Goal: Information Seeking & Learning: Learn about a topic

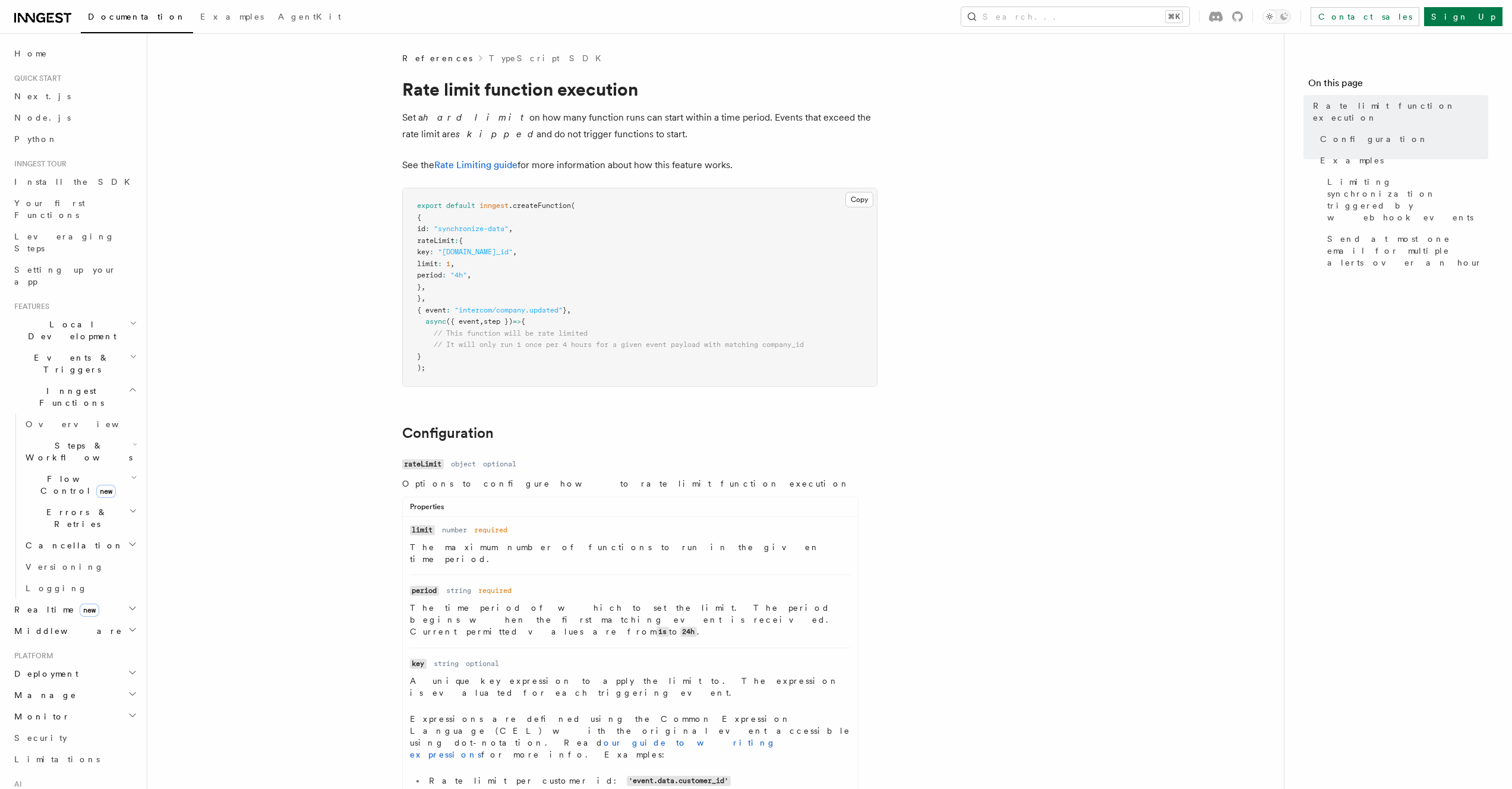
click at [592, 121] on p "Set a hard limit on how many function runs can start within a time period. Even…" at bounding box center [640, 126] width 476 height 33
click at [592, 122] on p "Set a hard limit on how many function runs can start within a time period. Even…" at bounding box center [640, 126] width 476 height 33
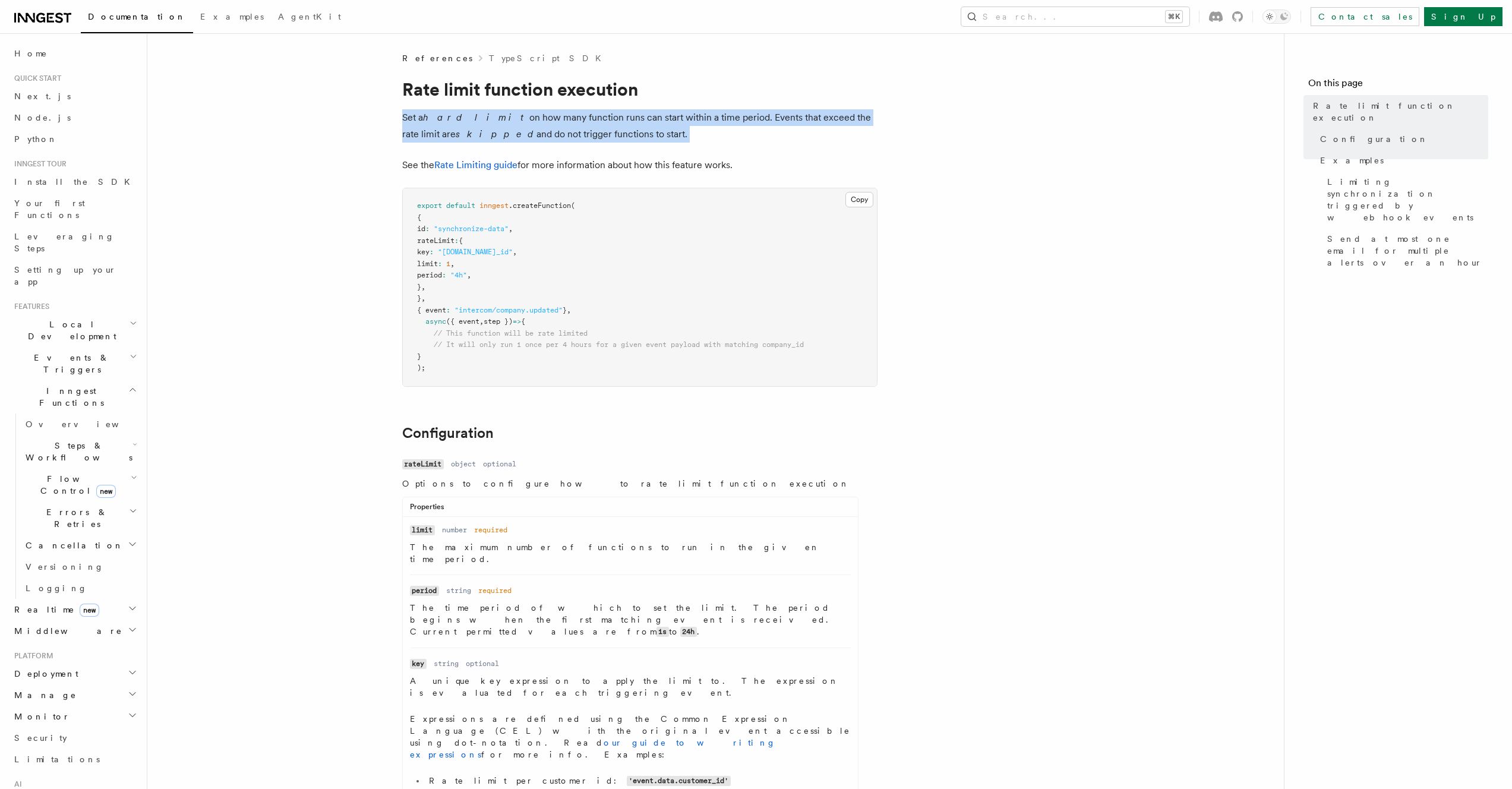
click at [592, 122] on p "Set a hard limit on how many function runs can start within a time period. Even…" at bounding box center [640, 126] width 476 height 33
click at [655, 121] on p "Set a hard limit on how many function runs can start within a time period. Even…" at bounding box center [640, 126] width 476 height 33
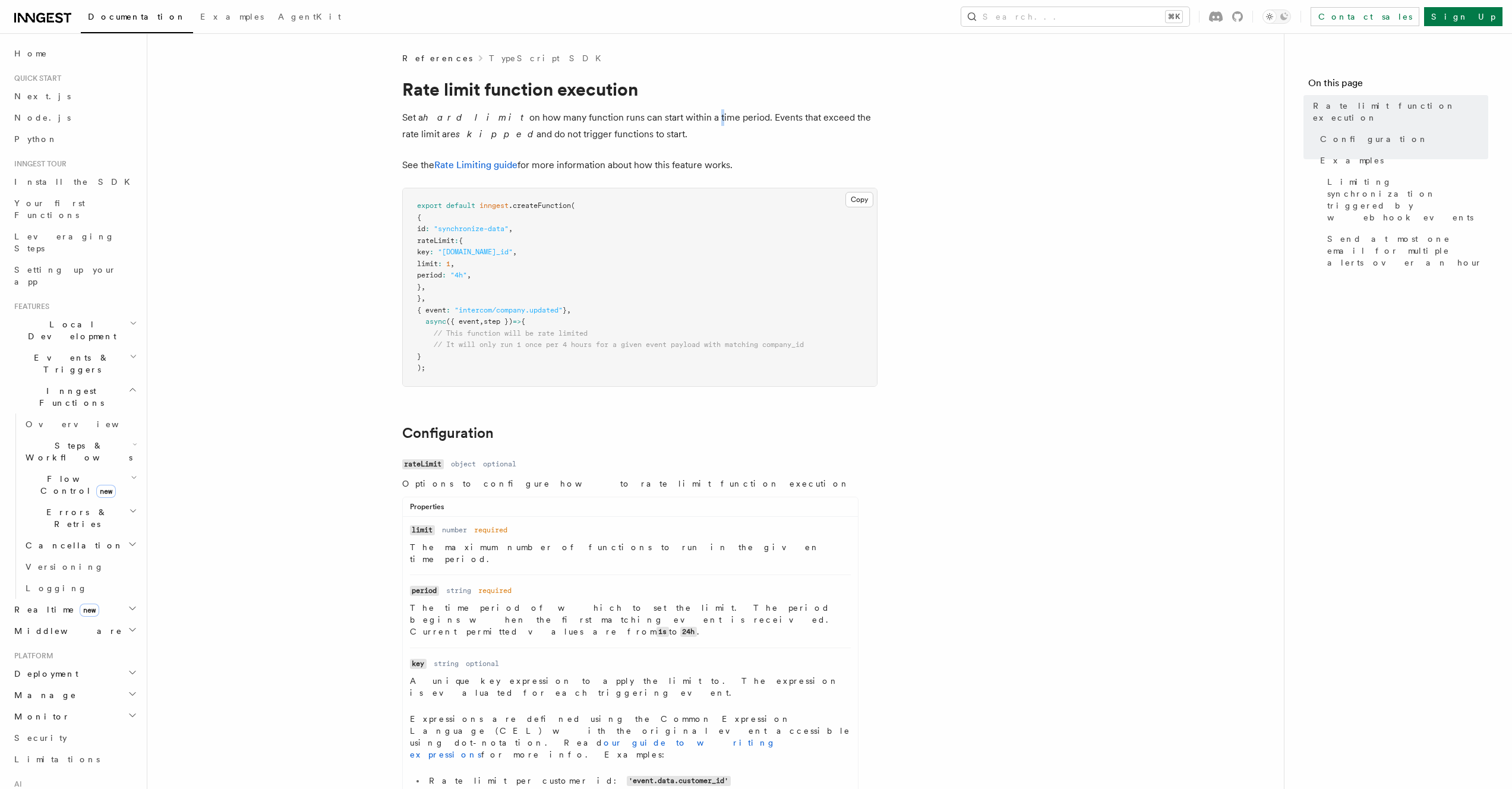
click at [655, 121] on p "Set a hard limit on how many function runs can start within a time period. Even…" at bounding box center [640, 126] width 476 height 33
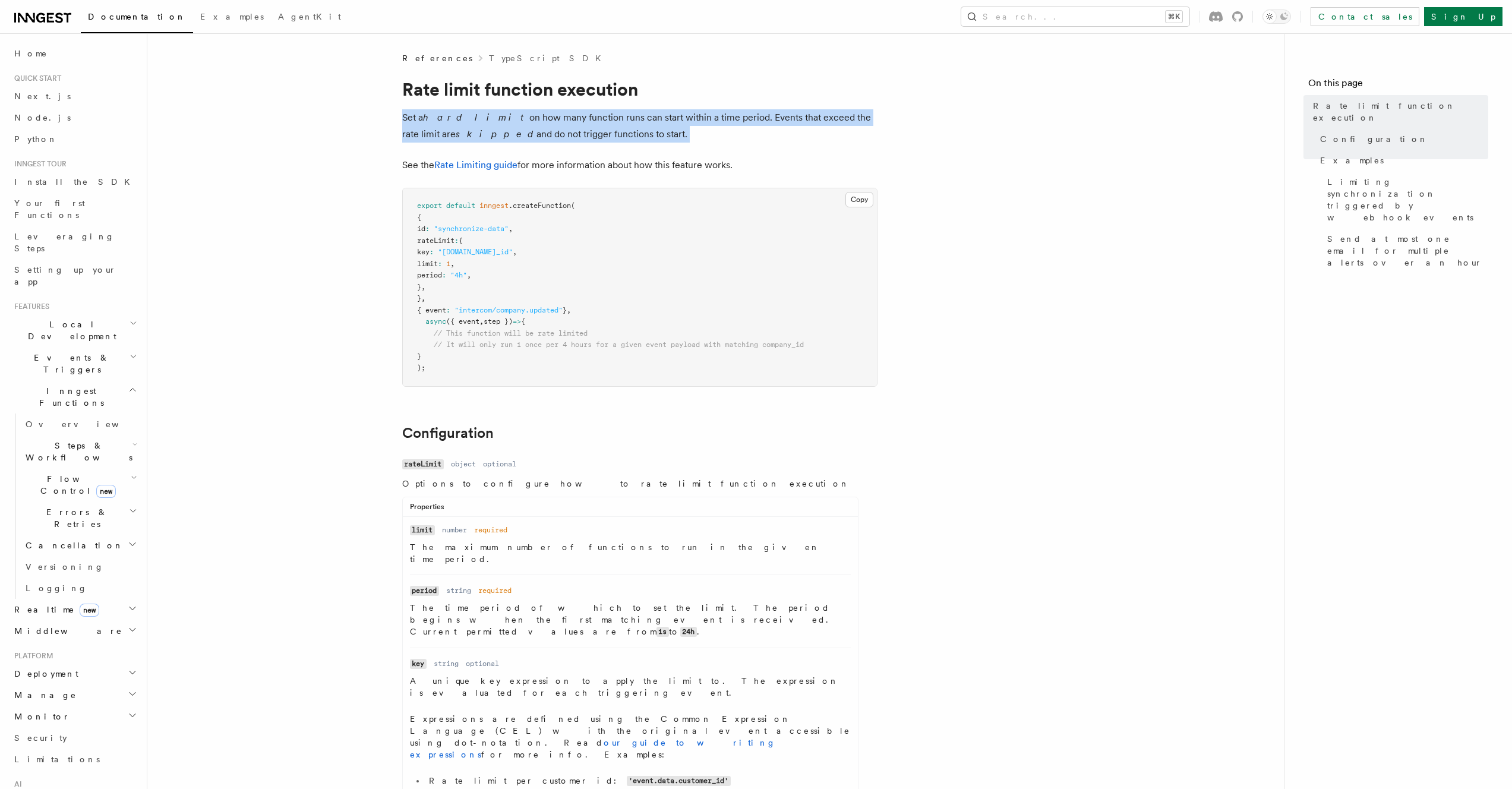
click at [655, 121] on p "Set a hard limit on how many function runs can start within a time period. Even…" at bounding box center [640, 126] width 476 height 33
click at [765, 118] on p "Set a hard limit on how many function runs can start within a time period. Even…" at bounding box center [640, 126] width 476 height 33
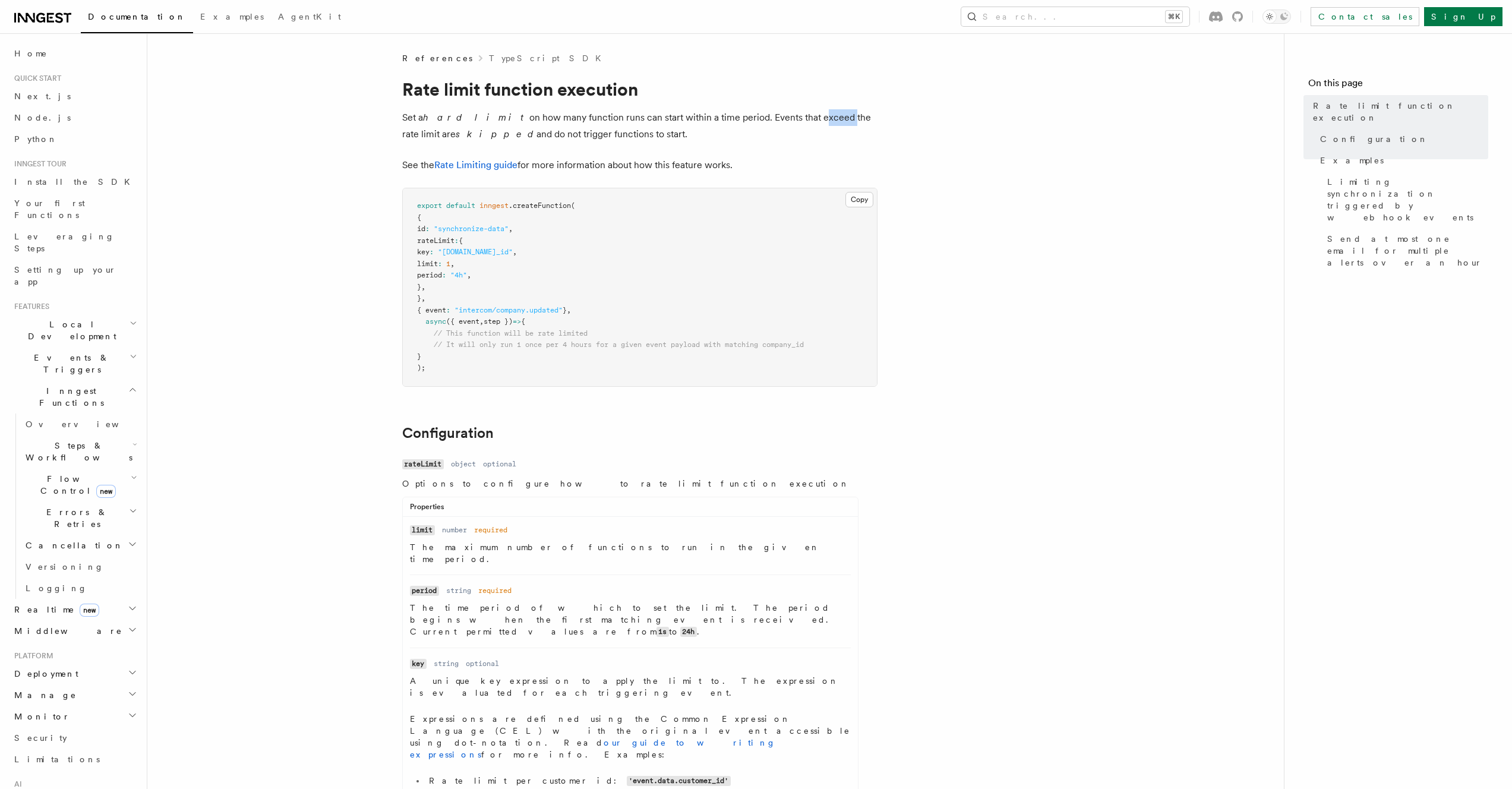
click at [765, 118] on p "Set a hard limit on how many function runs can start within a time period. Even…" at bounding box center [640, 126] width 476 height 33
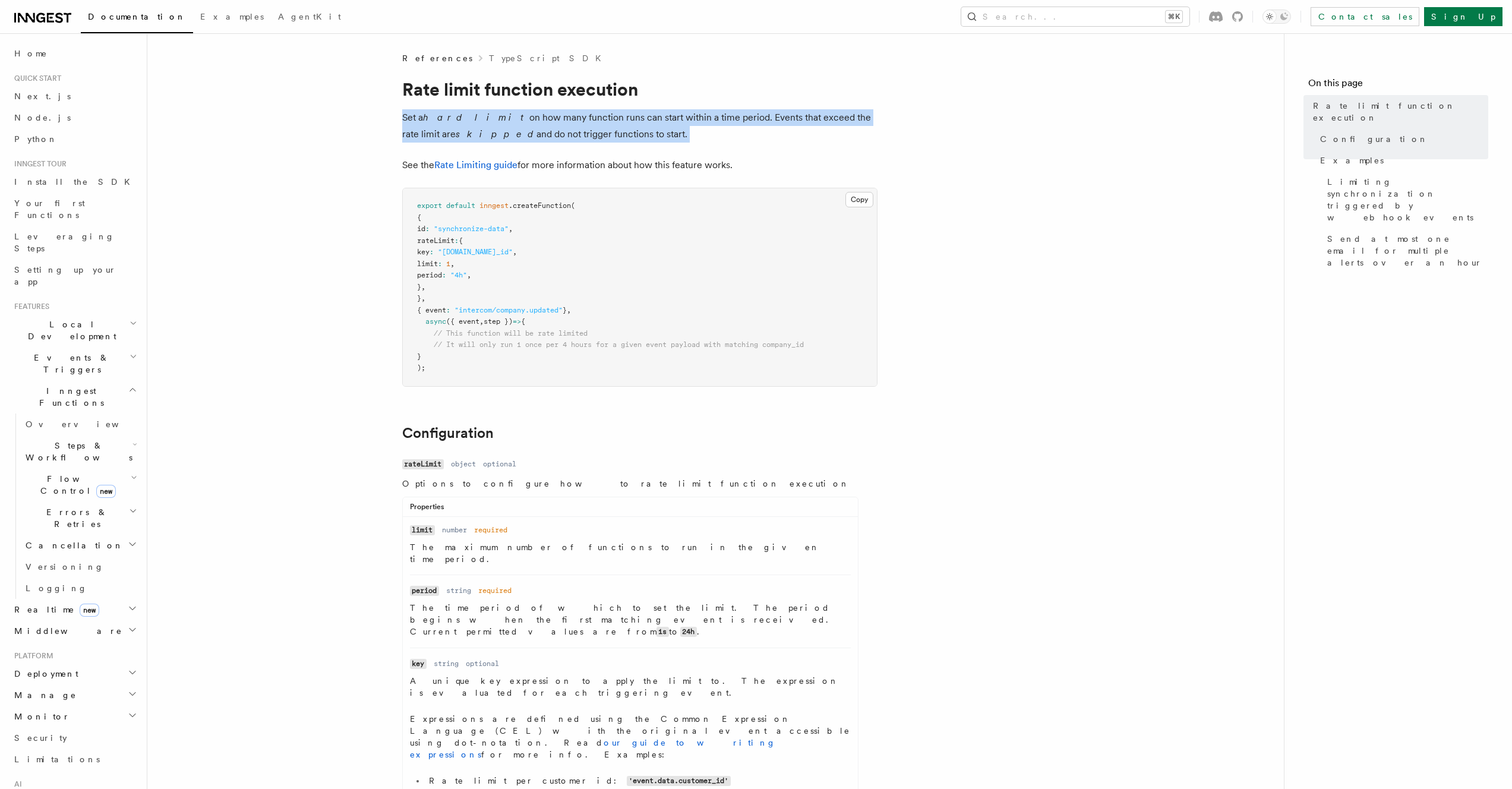
click at [765, 118] on p "Set a hard limit on how many function runs can start within a time period. Even…" at bounding box center [640, 126] width 476 height 33
click at [490, 128] on p "Set a hard limit on how many function runs can start within a time period. Even…" at bounding box center [640, 126] width 476 height 33
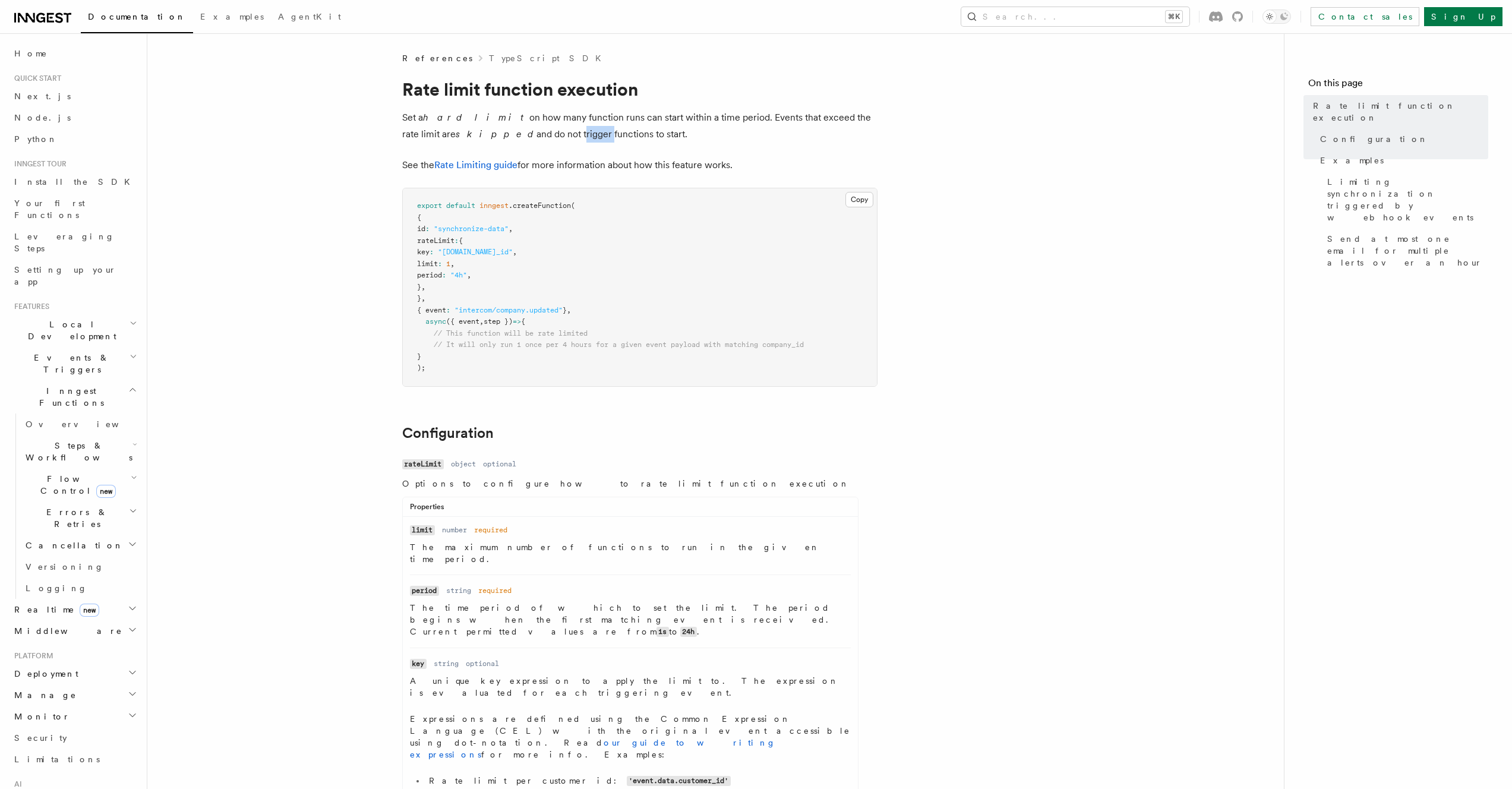
click at [490, 128] on p "Set a hard limit on how many function runs can start within a time period. Even…" at bounding box center [640, 126] width 476 height 33
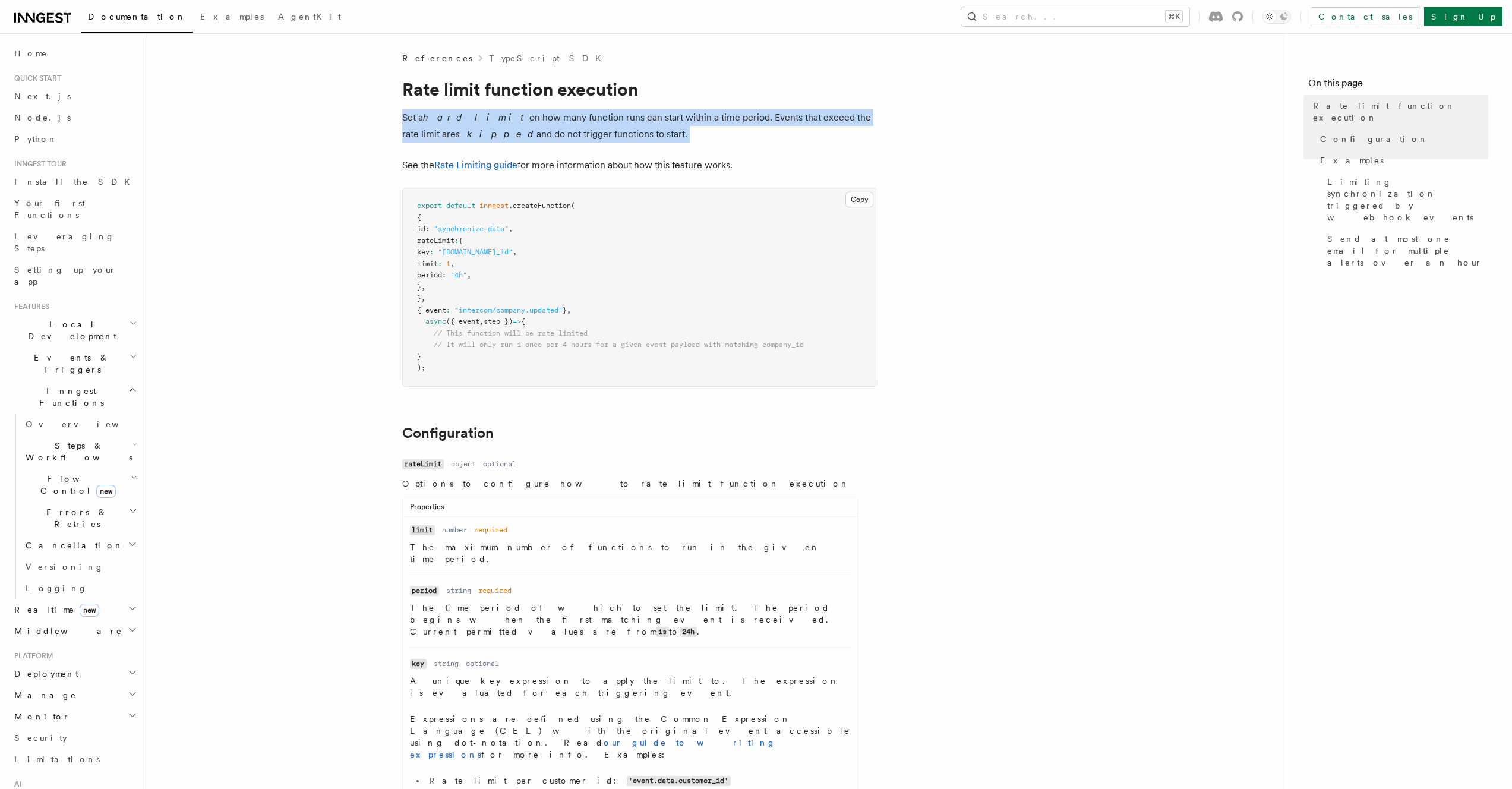
click at [490, 128] on p "Set a hard limit on how many function runs can start within a time period. Even…" at bounding box center [640, 126] width 476 height 33
click at [529, 127] on p "Set a hard limit on how many function runs can start within a time period. Even…" at bounding box center [640, 126] width 476 height 33
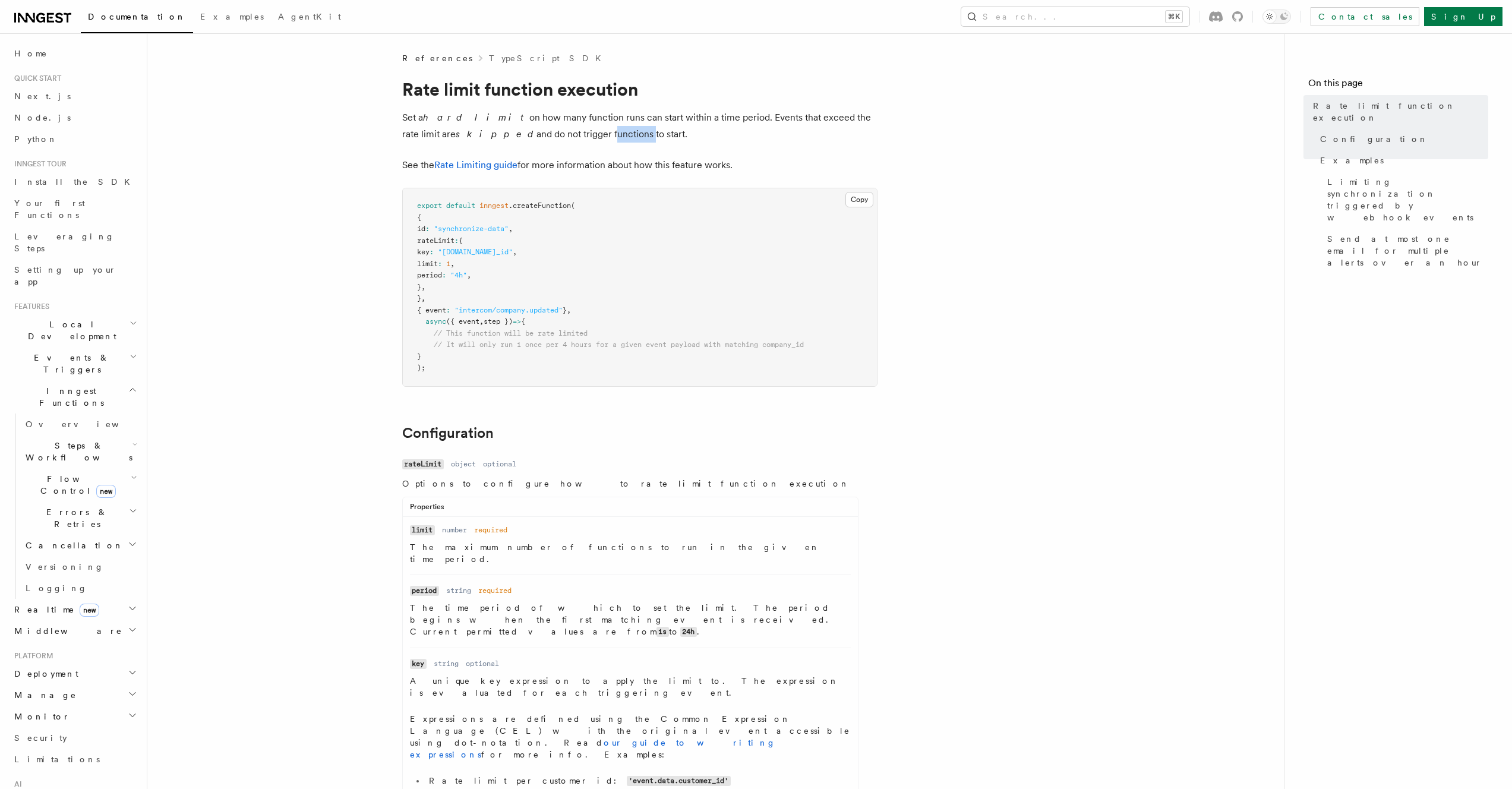
click at [529, 127] on p "Set a hard limit on how many function runs can start within a time period. Even…" at bounding box center [640, 126] width 476 height 33
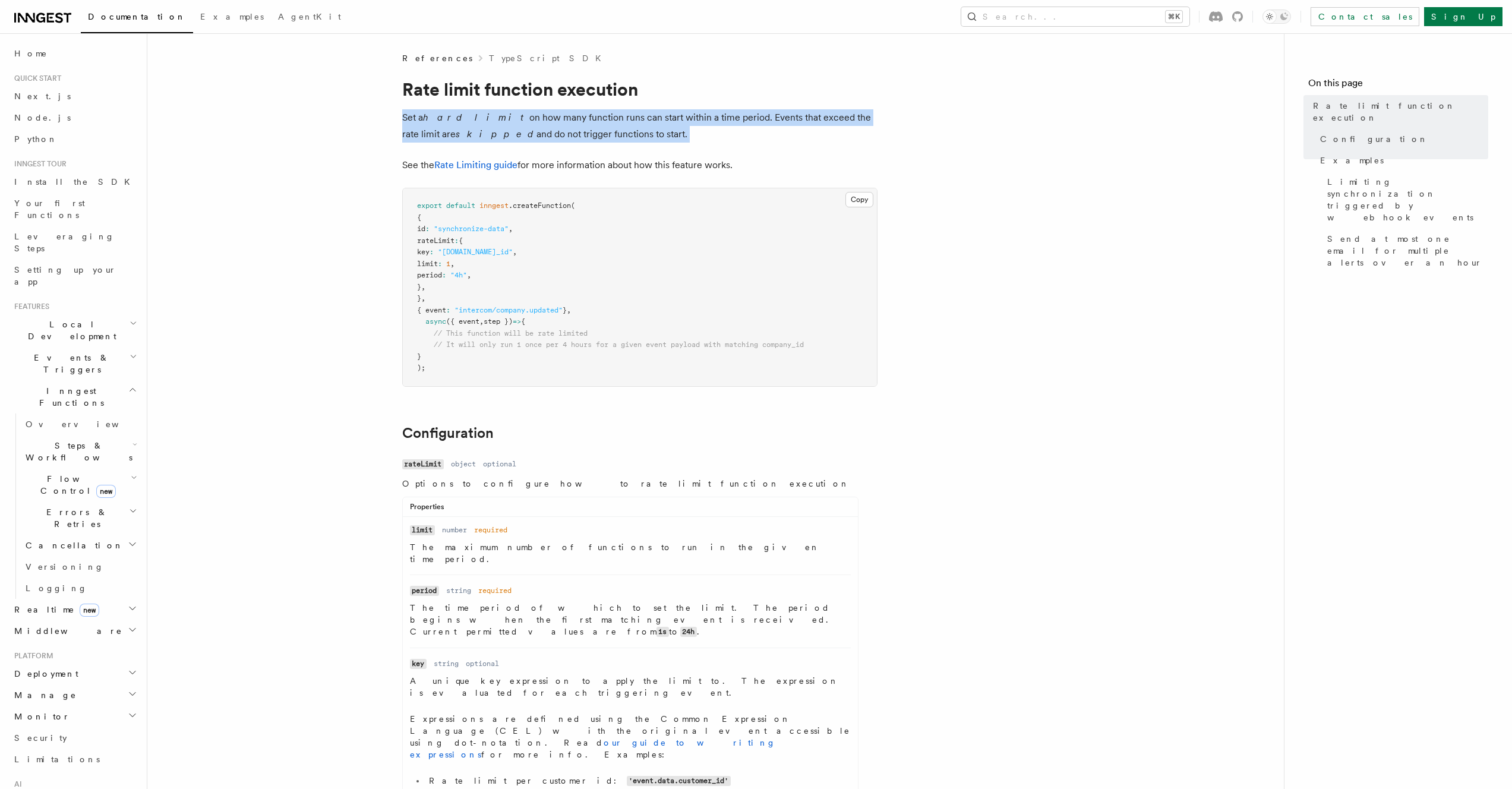
click at [529, 127] on p "Set a hard limit on how many function runs can start within a time period. Even…" at bounding box center [640, 126] width 476 height 33
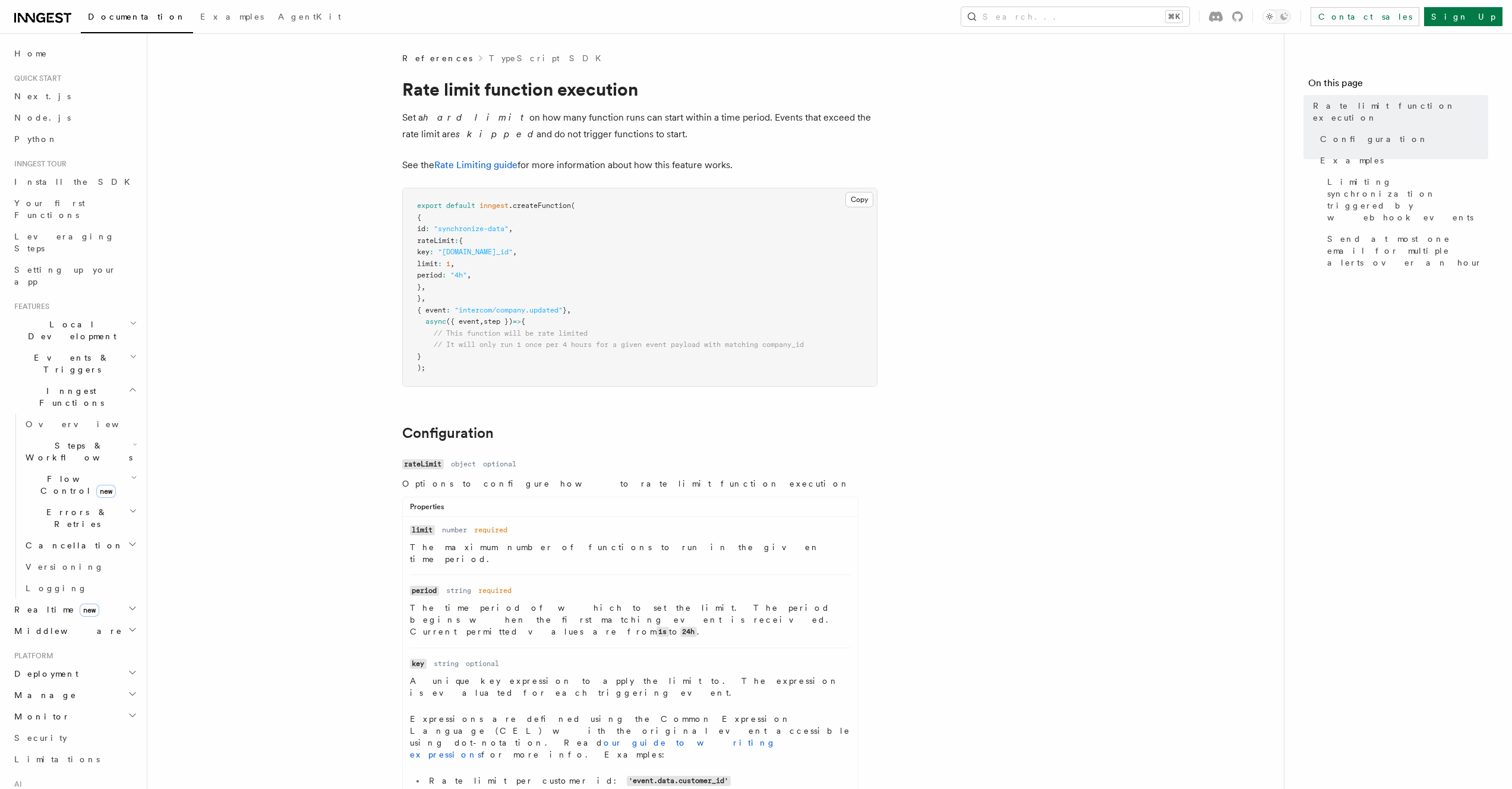
click at [566, 168] on p "See the Rate Limiting guide for more information about how this feature works." at bounding box center [640, 165] width 476 height 17
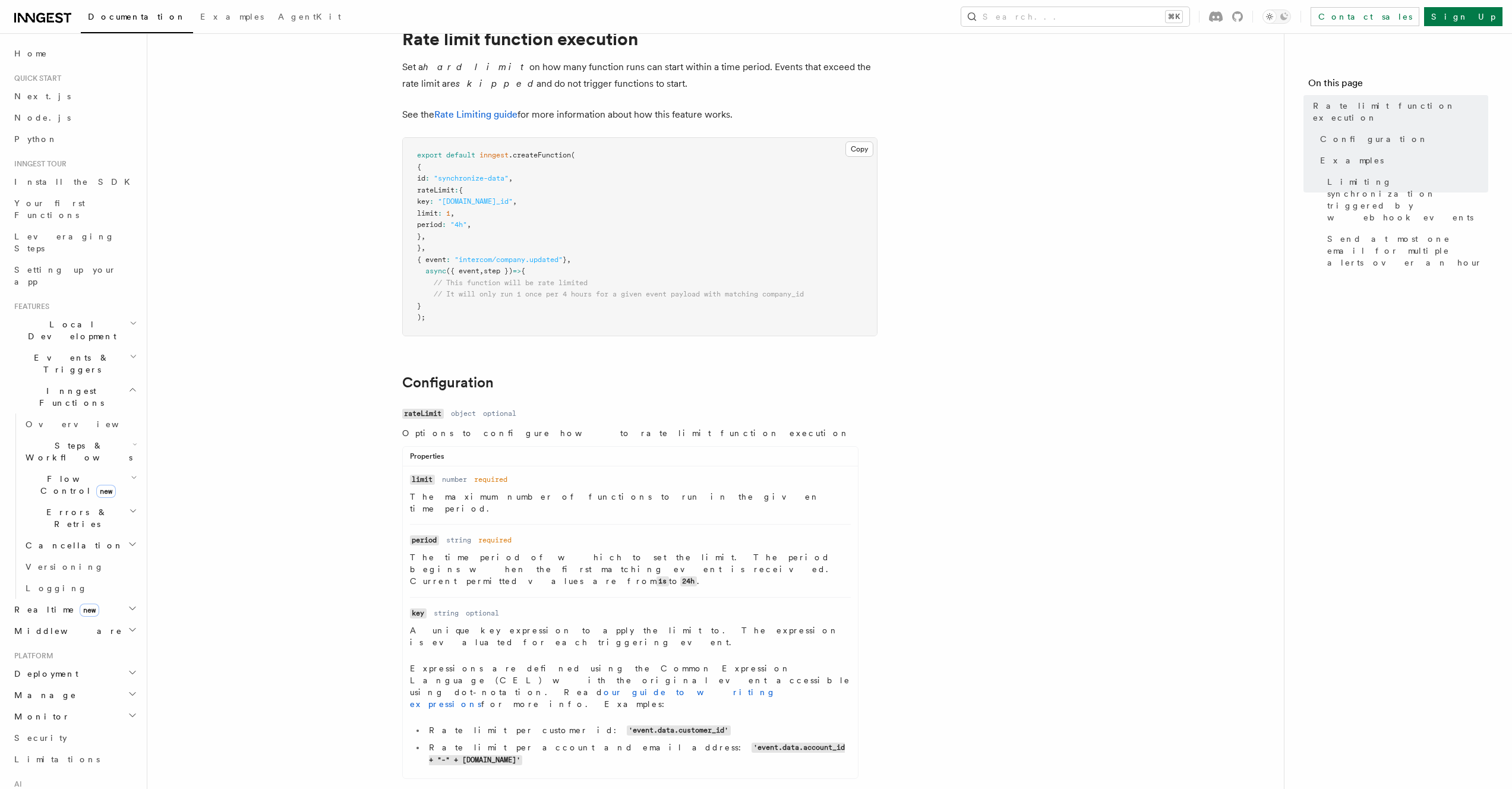
click at [467, 492] on p "The maximum number of functions to run in the given time period." at bounding box center [630, 502] width 441 height 24
click at [504, 496] on p "The maximum number of functions to run in the given time period." at bounding box center [630, 502] width 441 height 24
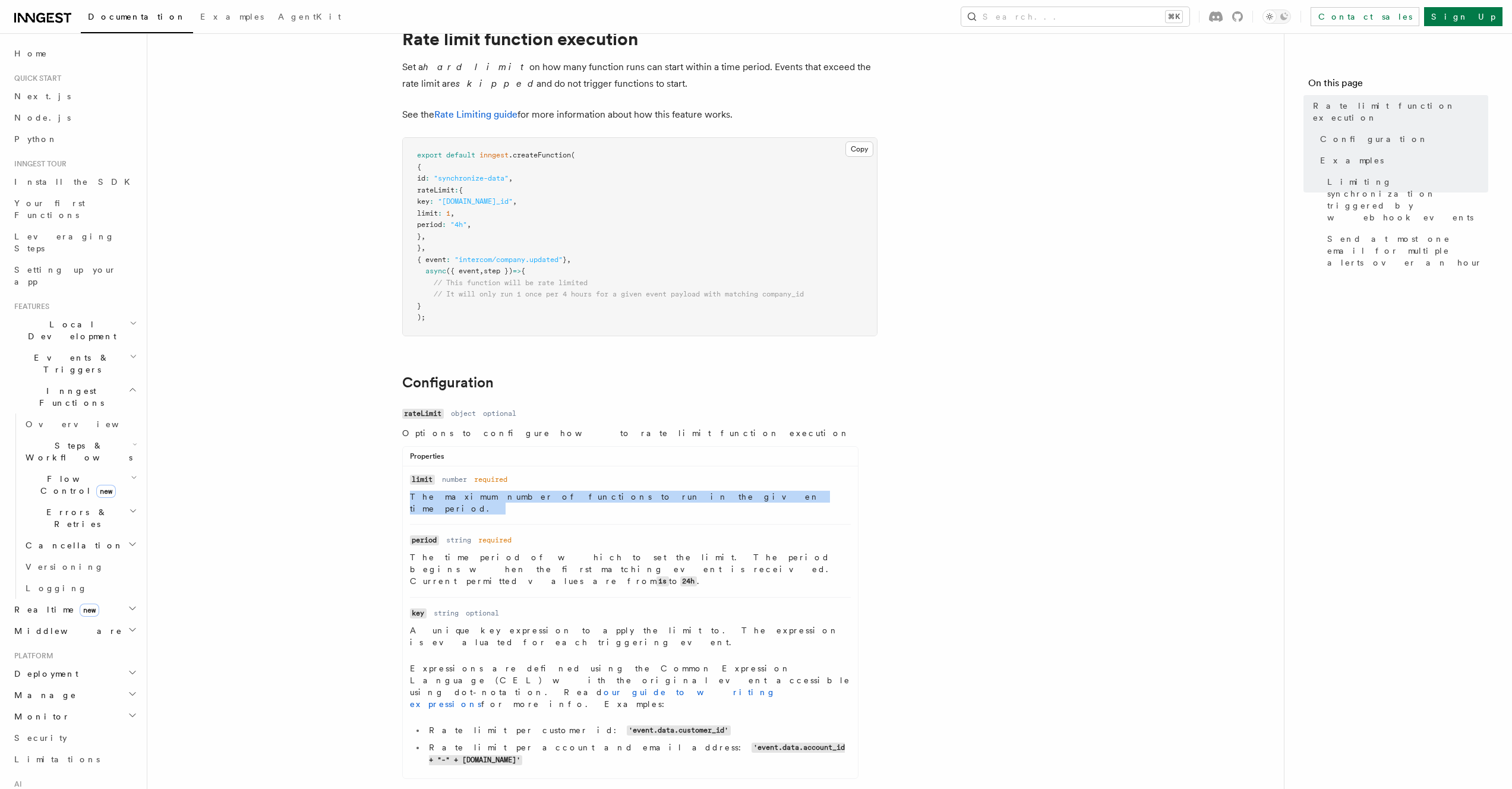
click at [504, 496] on p "The maximum number of functions to run in the given time period." at bounding box center [630, 502] width 441 height 24
click at [578, 493] on p "The maximum number of functions to run in the given time period." at bounding box center [630, 502] width 441 height 24
click at [463, 551] on p "The time period of which to set the limit. The period begins when the first mat…" at bounding box center [630, 569] width 441 height 36
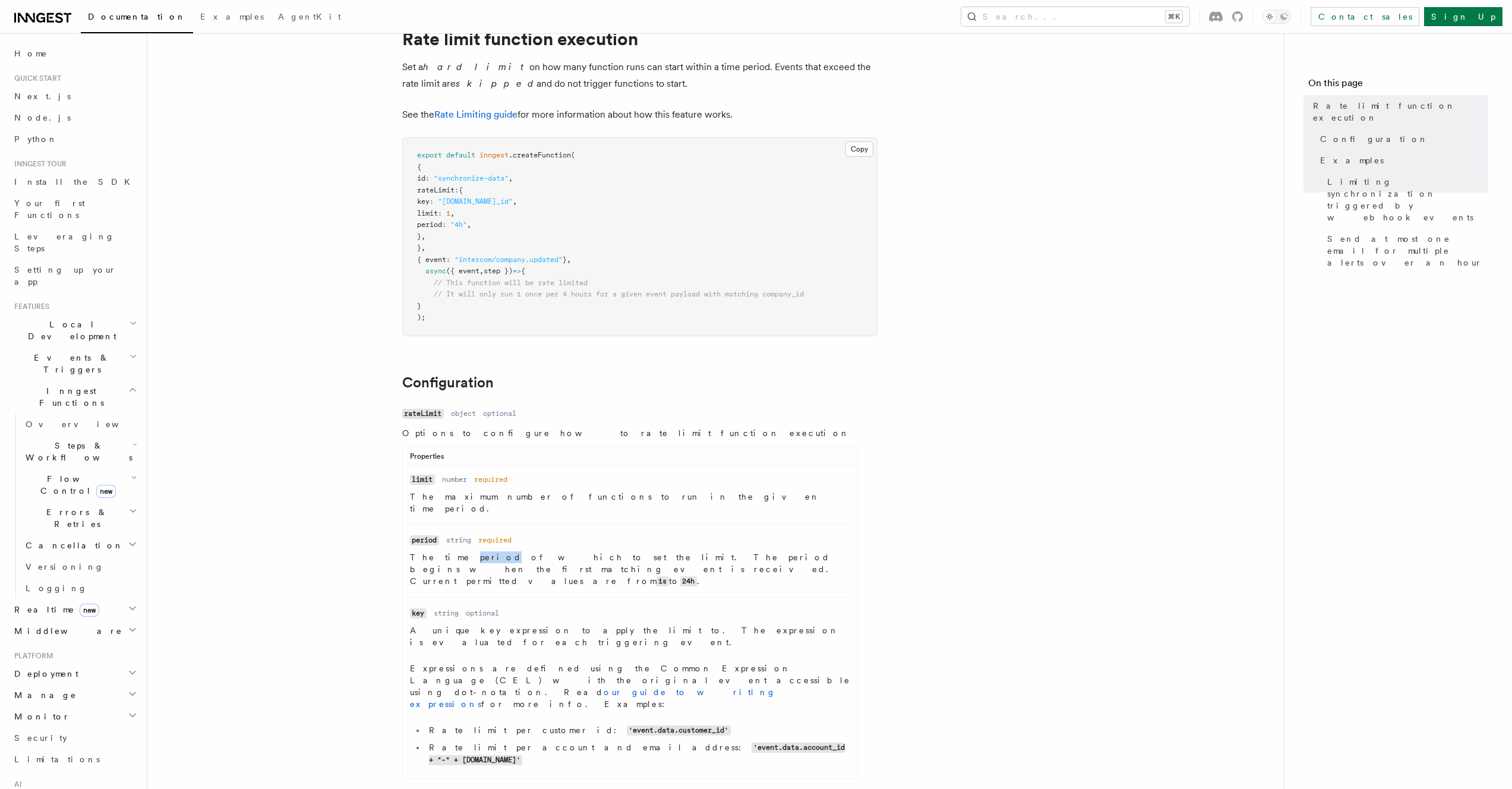
click at [463, 551] on p "The time period of which to set the limit. The period begins when the first mat…" at bounding box center [630, 569] width 441 height 36
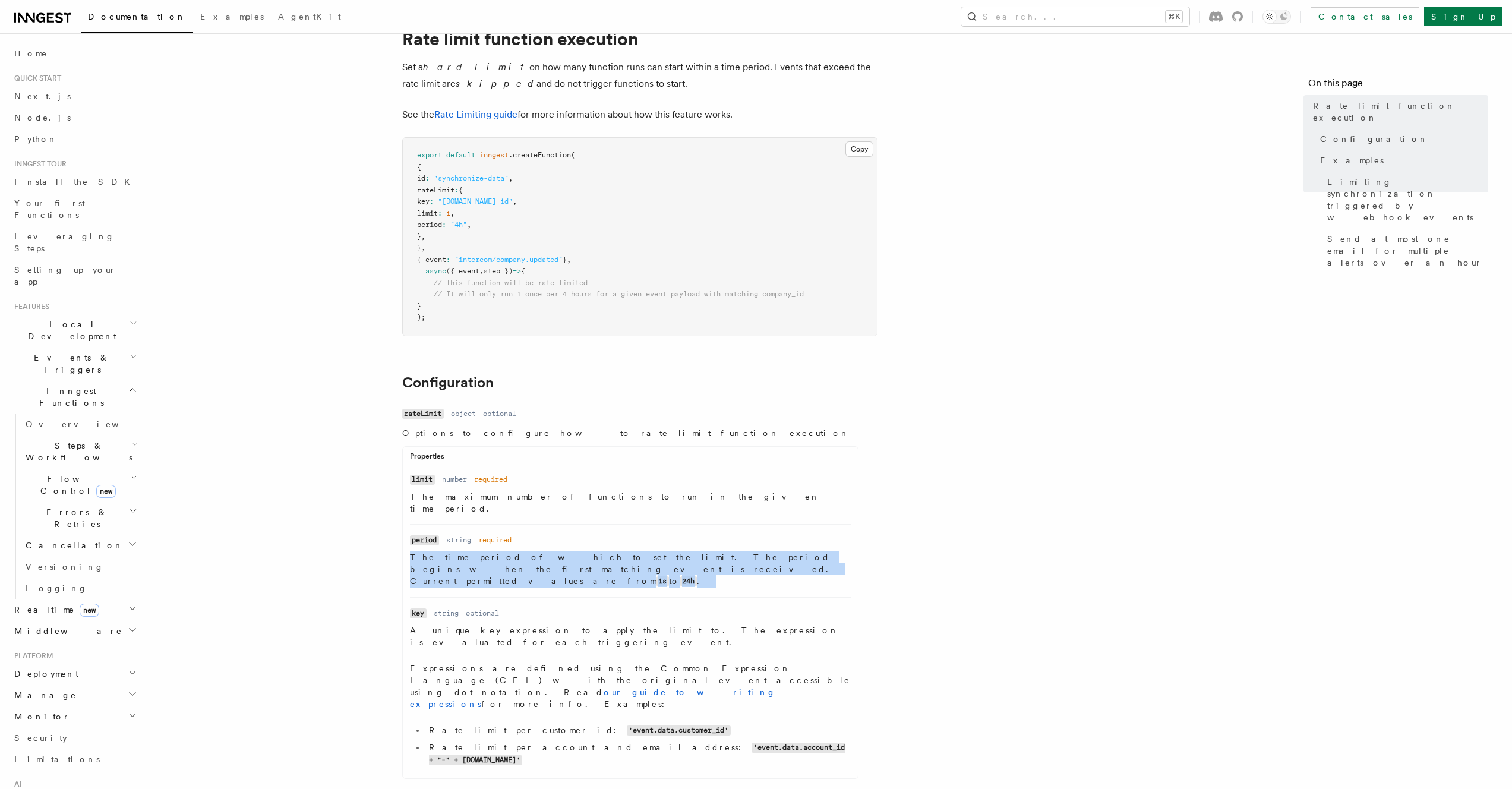
click at [463, 551] on p "The time period of which to set the limit. The period begins when the first mat…" at bounding box center [630, 569] width 441 height 36
click at [533, 551] on p "The time period of which to set the limit. The period begins when the first mat…" at bounding box center [630, 569] width 441 height 36
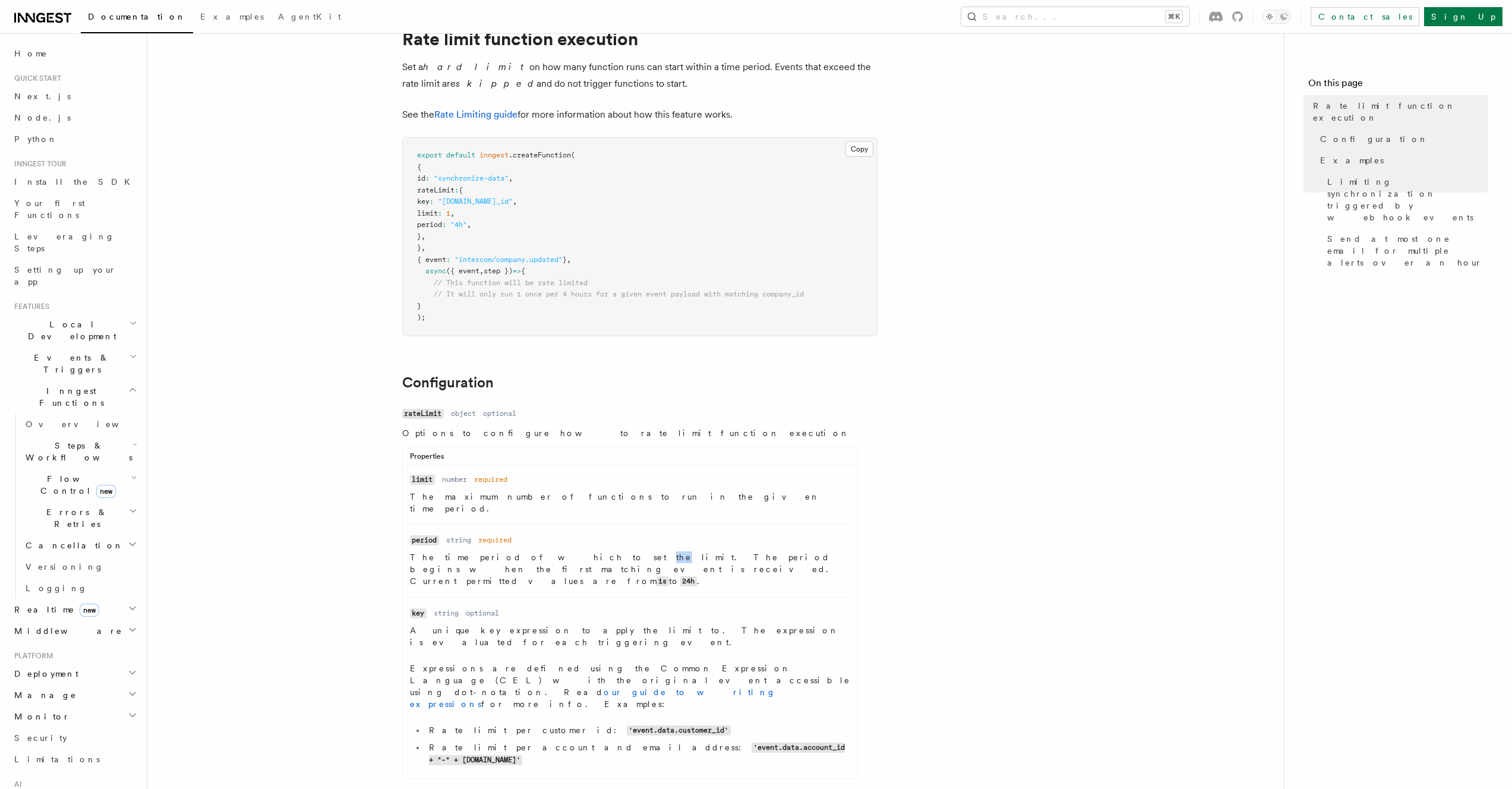
click at [533, 551] on p "The time period of which to set the limit. The period begins when the first mat…" at bounding box center [630, 569] width 441 height 36
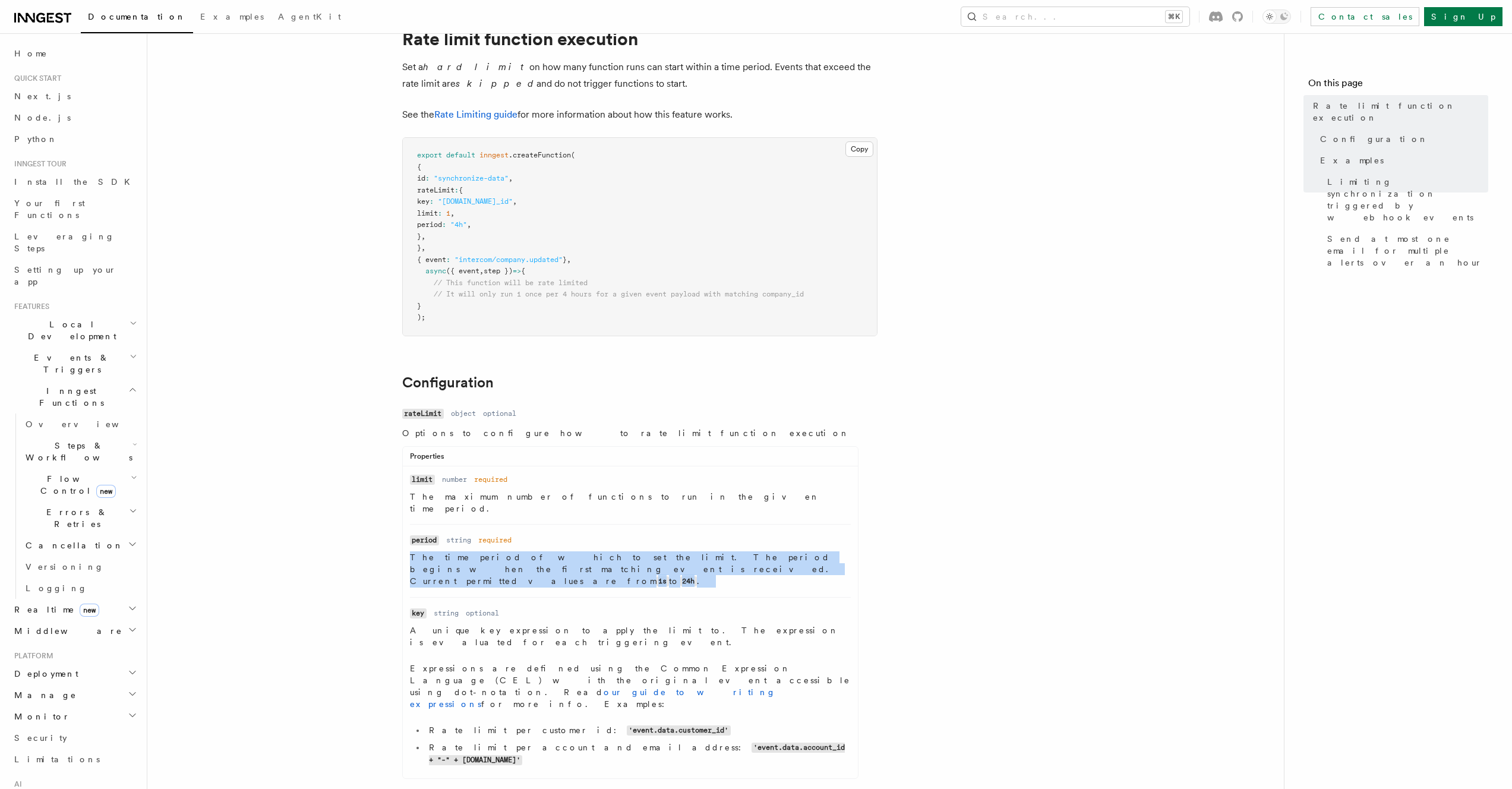
click at [533, 551] on p "The time period of which to set the limit. The period begins when the first mat…" at bounding box center [630, 569] width 441 height 36
click at [591, 551] on p "The time period of which to set the limit. The period begins when the first mat…" at bounding box center [630, 569] width 441 height 36
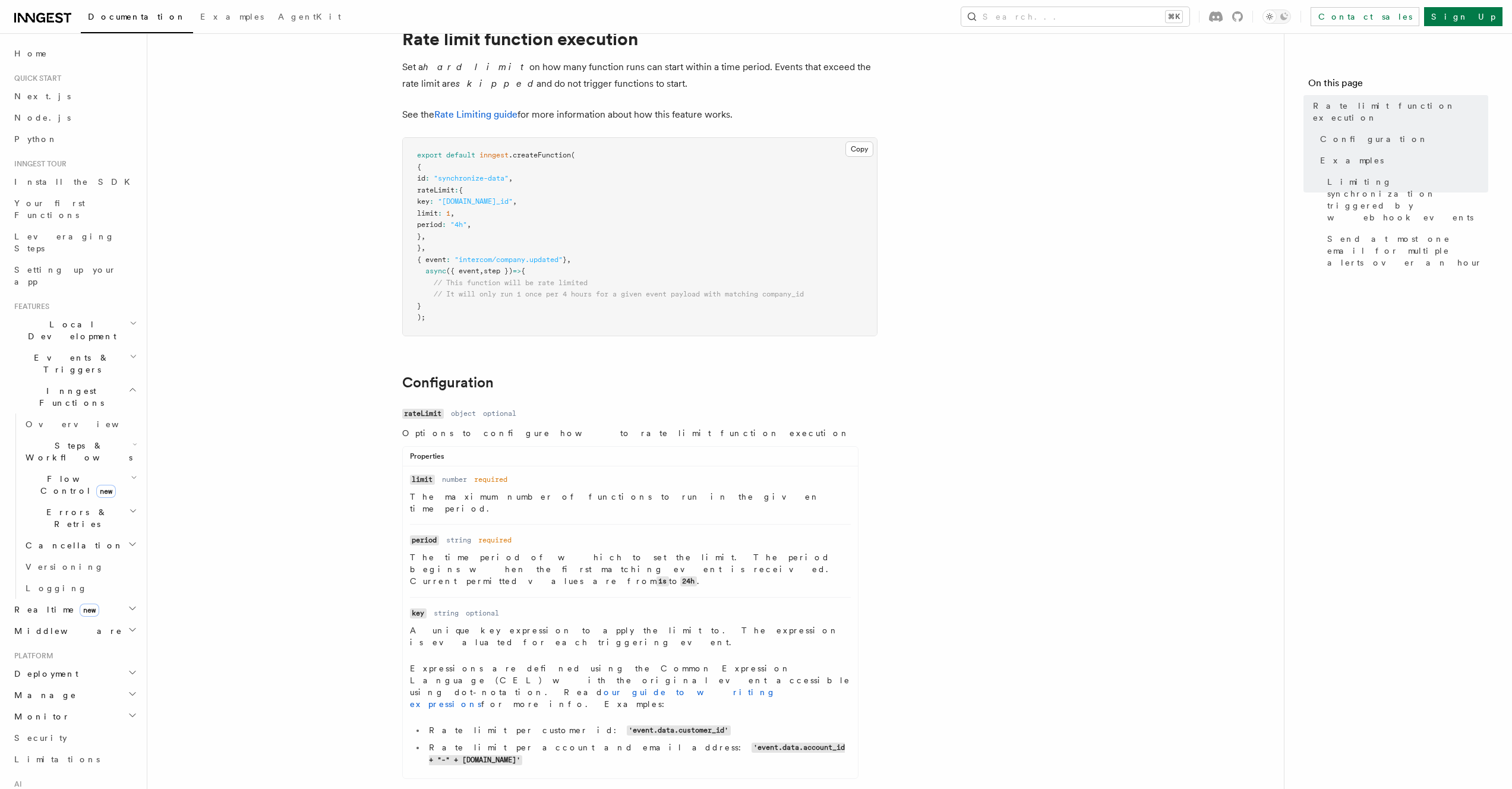
click at [594, 551] on p "The time period of which to set the limit. The period begins when the first mat…" at bounding box center [630, 569] width 441 height 36
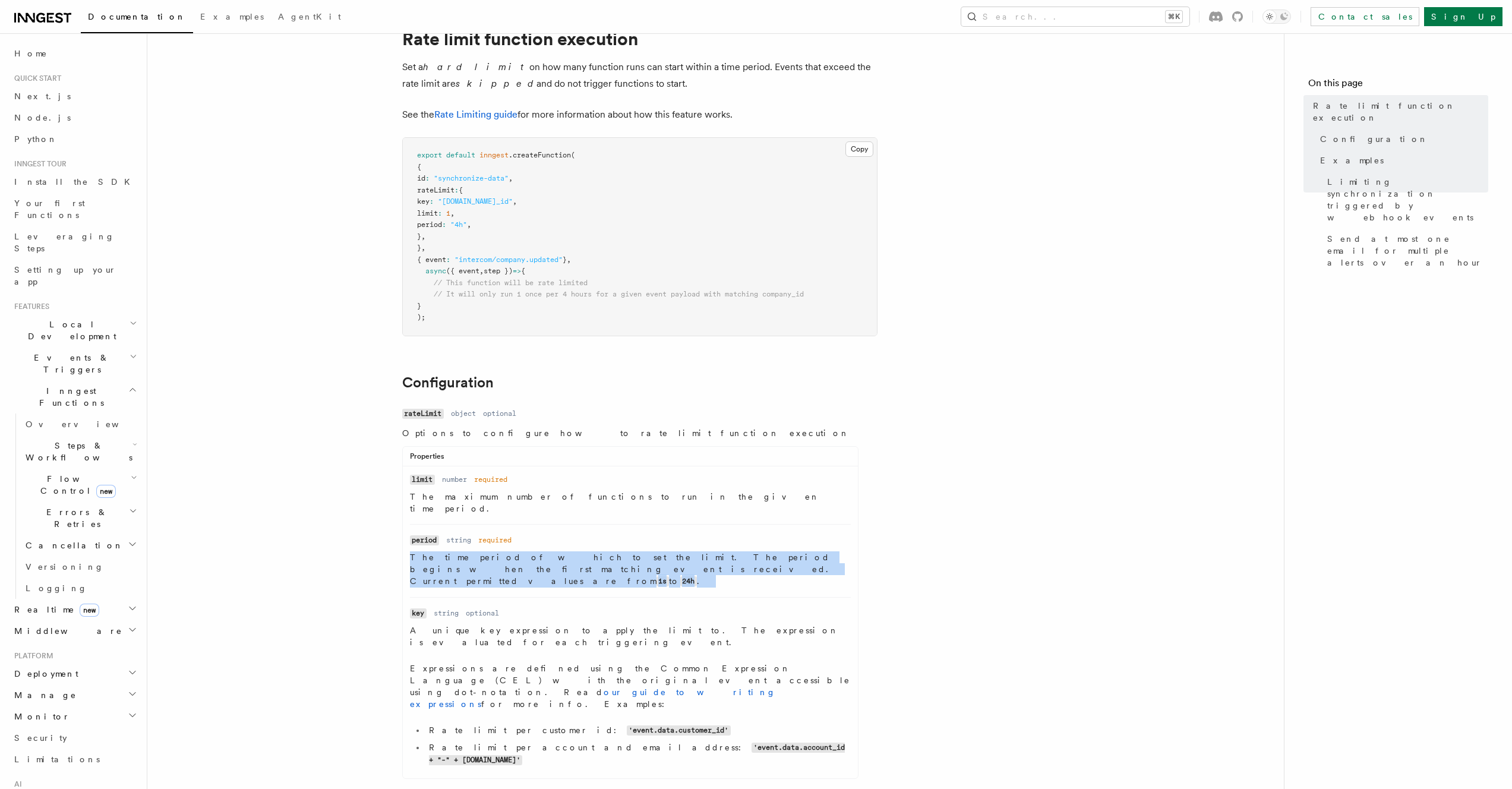
click at [594, 551] on p "The time period of which to set the limit. The period begins when the first mat…" at bounding box center [630, 569] width 441 height 36
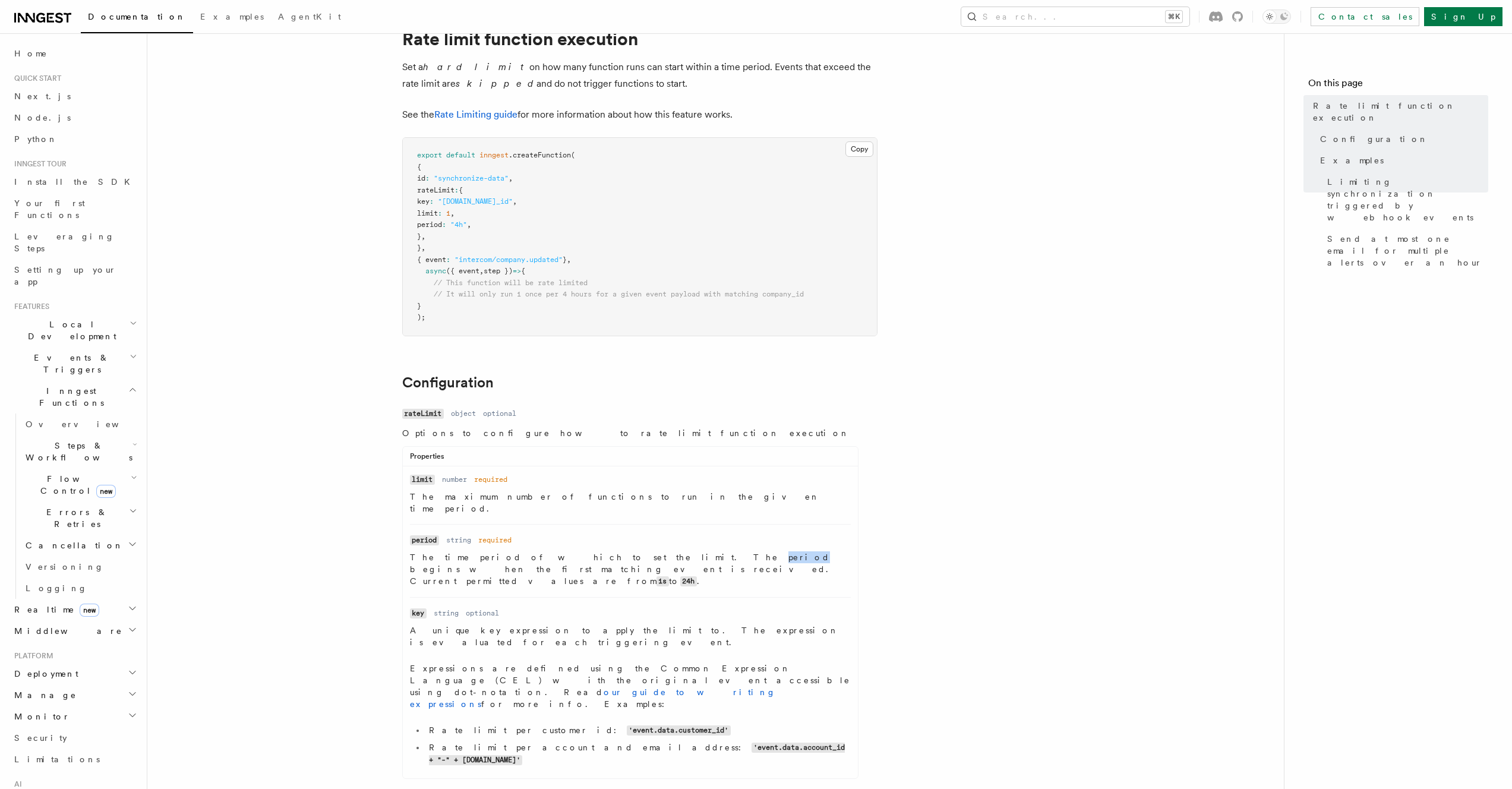
click at [594, 551] on p "The time period of which to set the limit. The period begins when the first mat…" at bounding box center [630, 569] width 441 height 36
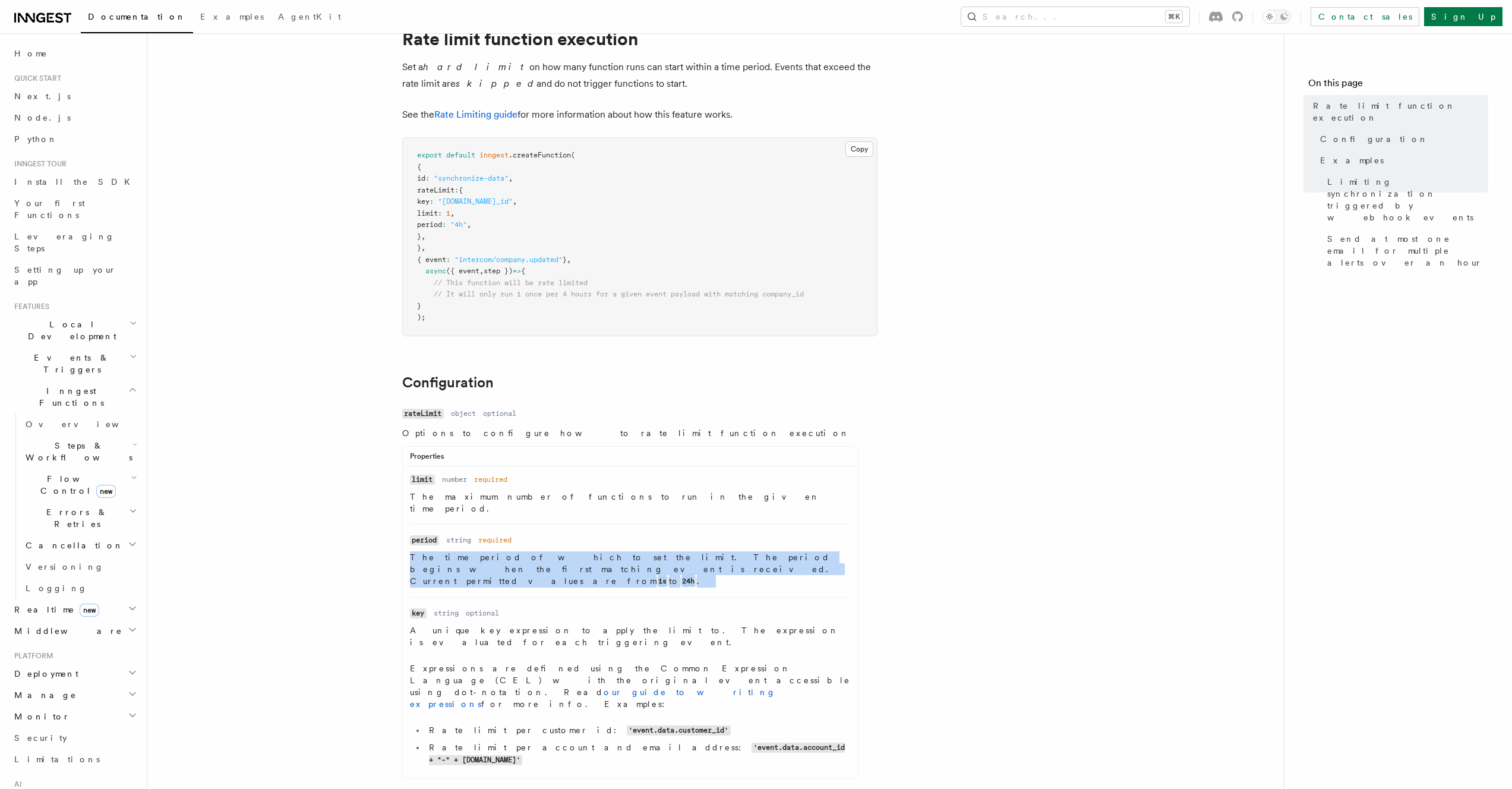
click at [594, 551] on p "The time period of which to set the limit. The period begins when the first mat…" at bounding box center [630, 569] width 441 height 36
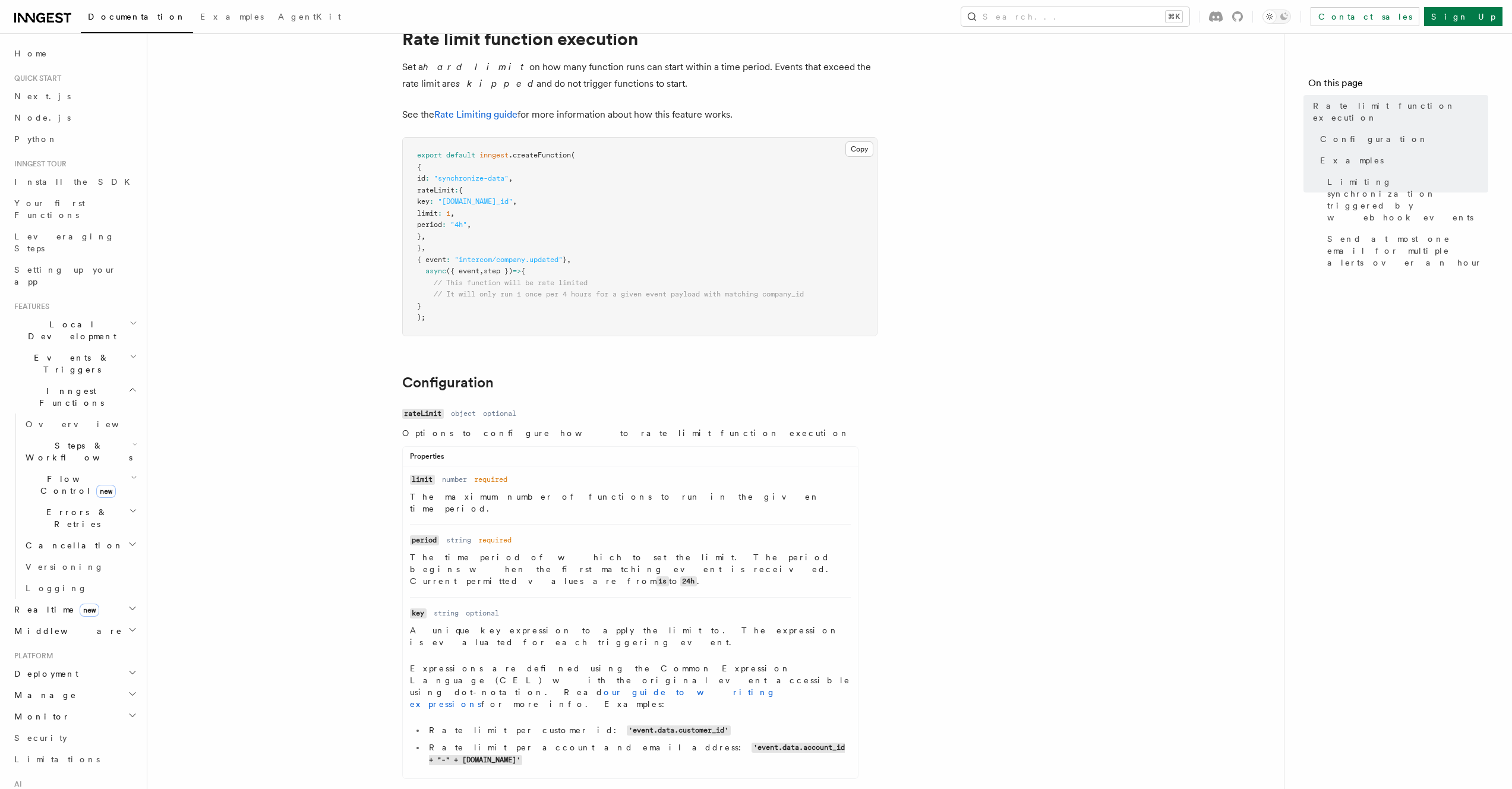
click at [488, 625] on p "A unique key expression to apply the limit to. The expression is evaluated for …" at bounding box center [630, 636] width 441 height 24
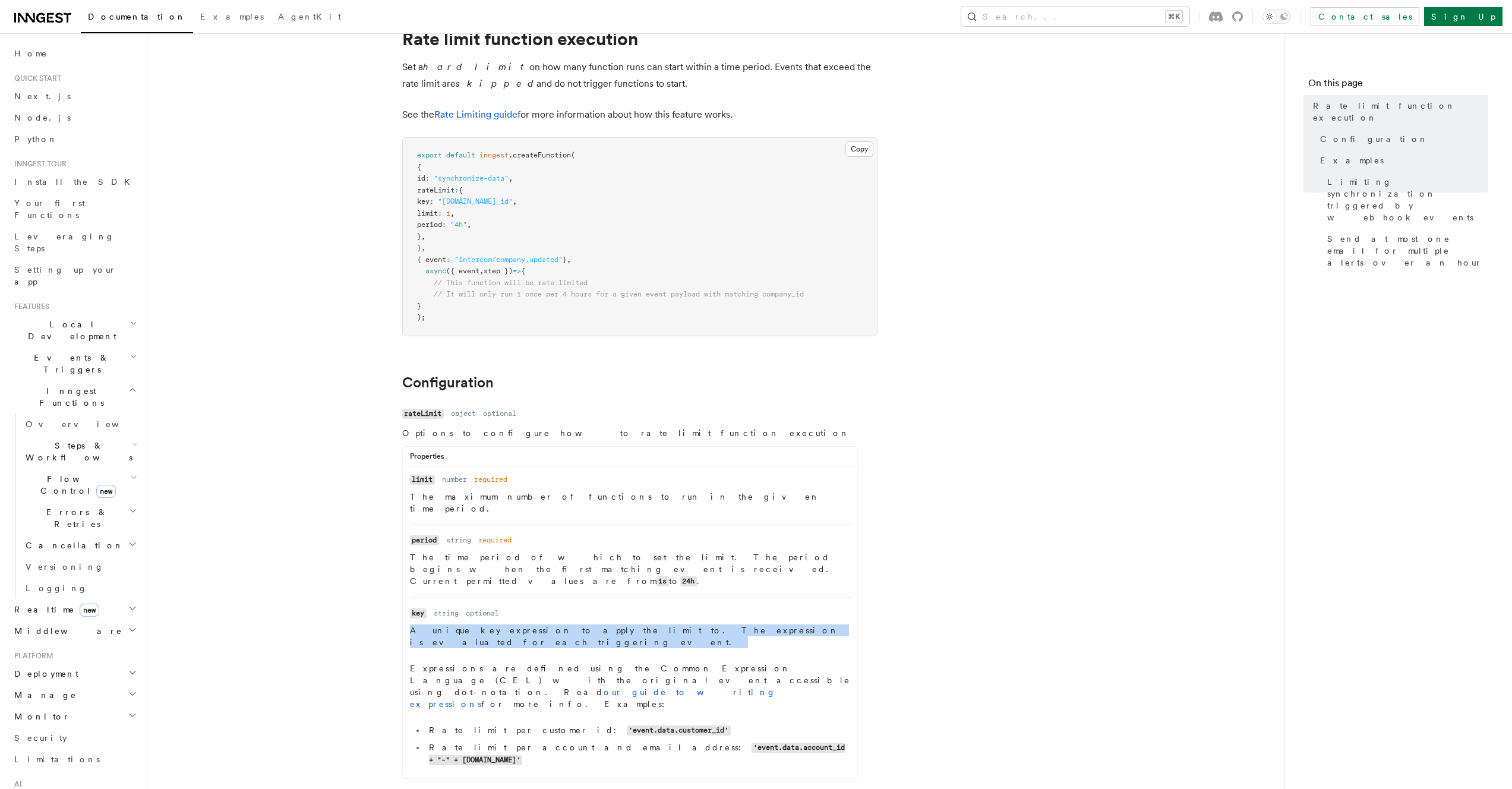
click at [488, 625] on p "A unique key expression to apply the limit to. The expression is evaluated for …" at bounding box center [630, 636] width 441 height 24
click at [609, 625] on p "A unique key expression to apply the limit to. The expression is evaluated for …" at bounding box center [630, 636] width 441 height 24
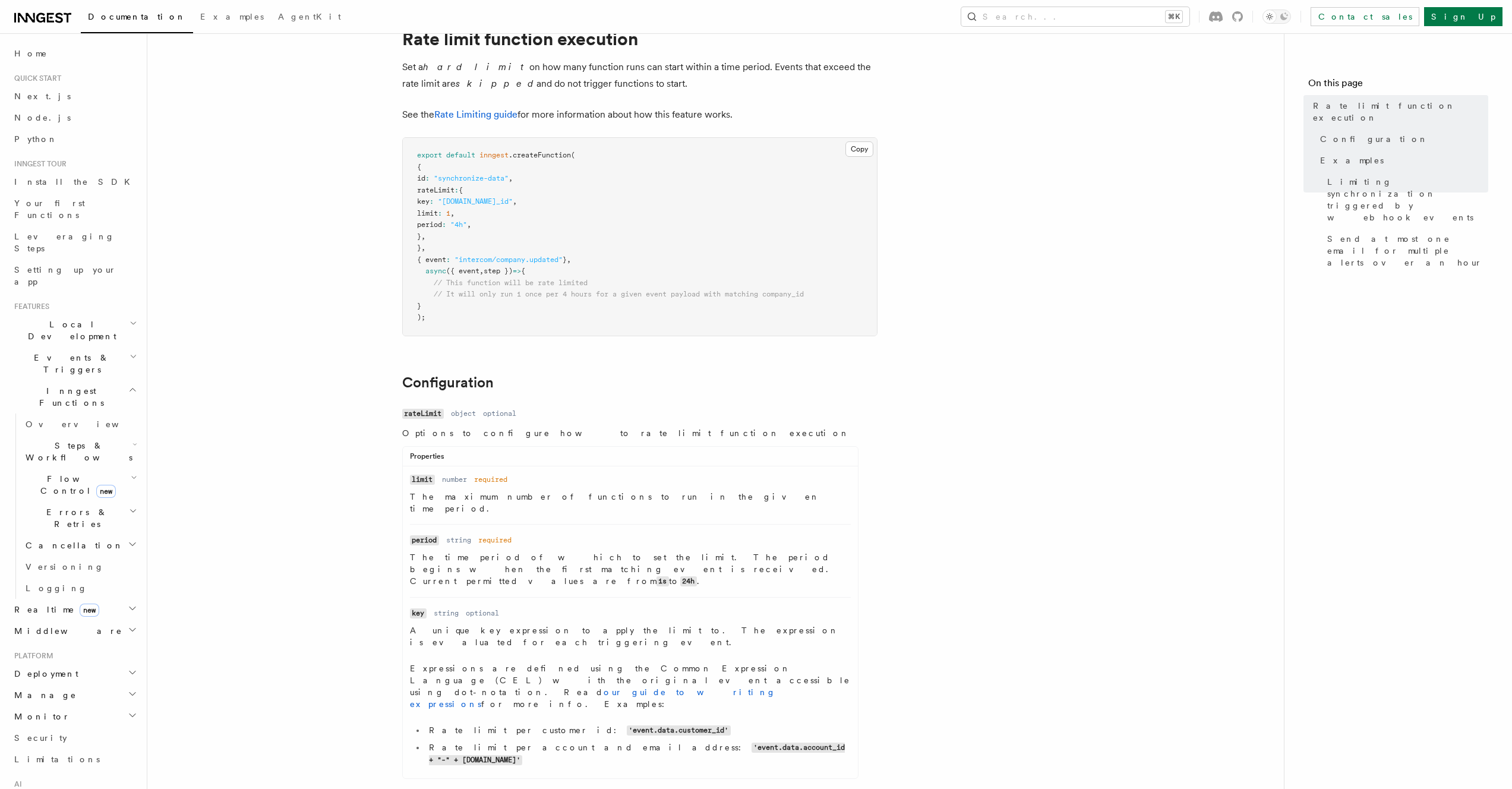
click at [534, 662] on p "Expressions are defined using the Common Expression Language (CEL) with the ori…" at bounding box center [630, 686] width 441 height 48
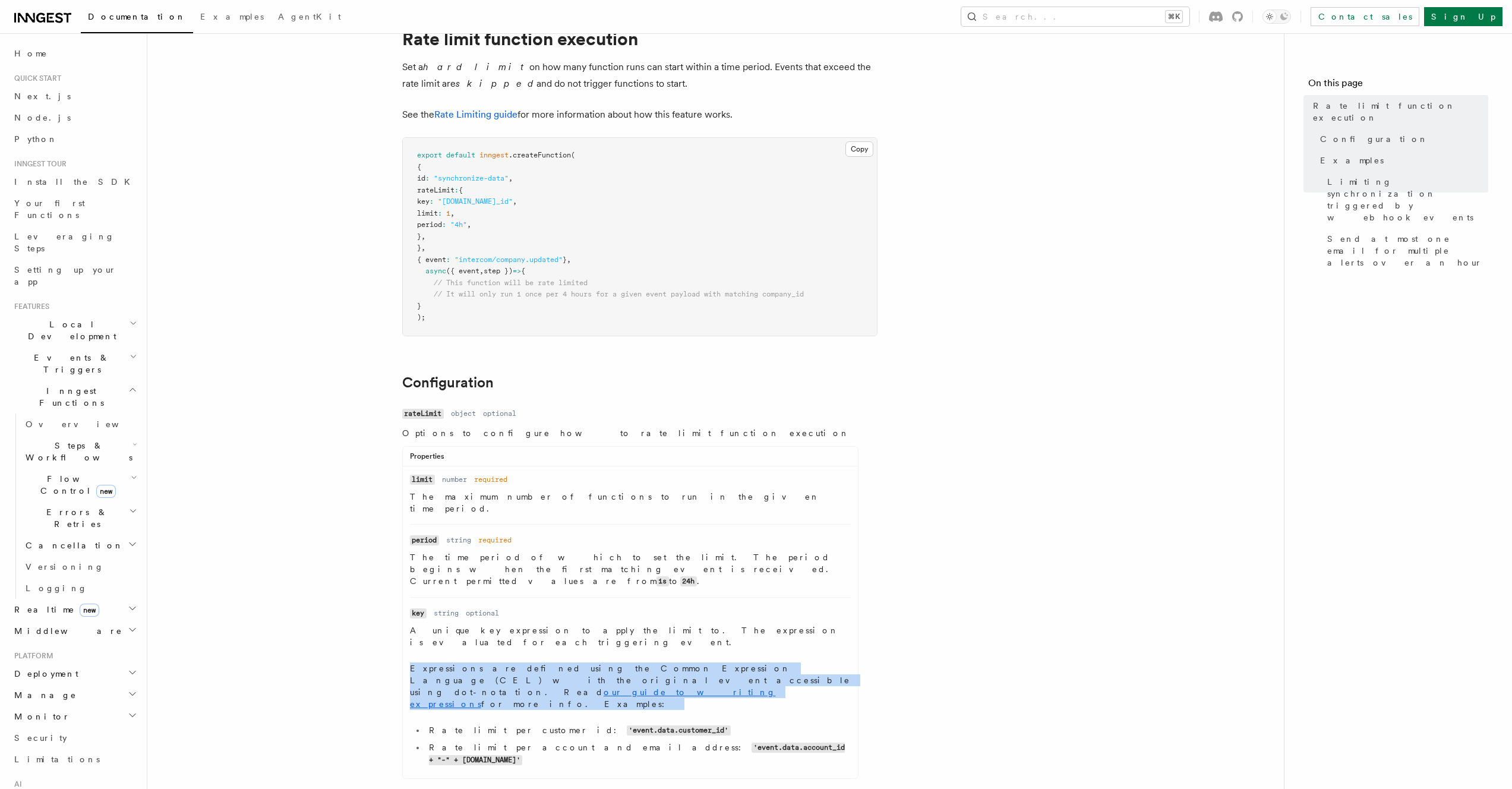
click at [534, 662] on p "Expressions are defined using the Common Expression Language (CEL) with the ori…" at bounding box center [630, 686] width 441 height 48
click at [535, 662] on p "Expressions are defined using the Common Expression Language (CEL) with the ori…" at bounding box center [630, 686] width 441 height 48
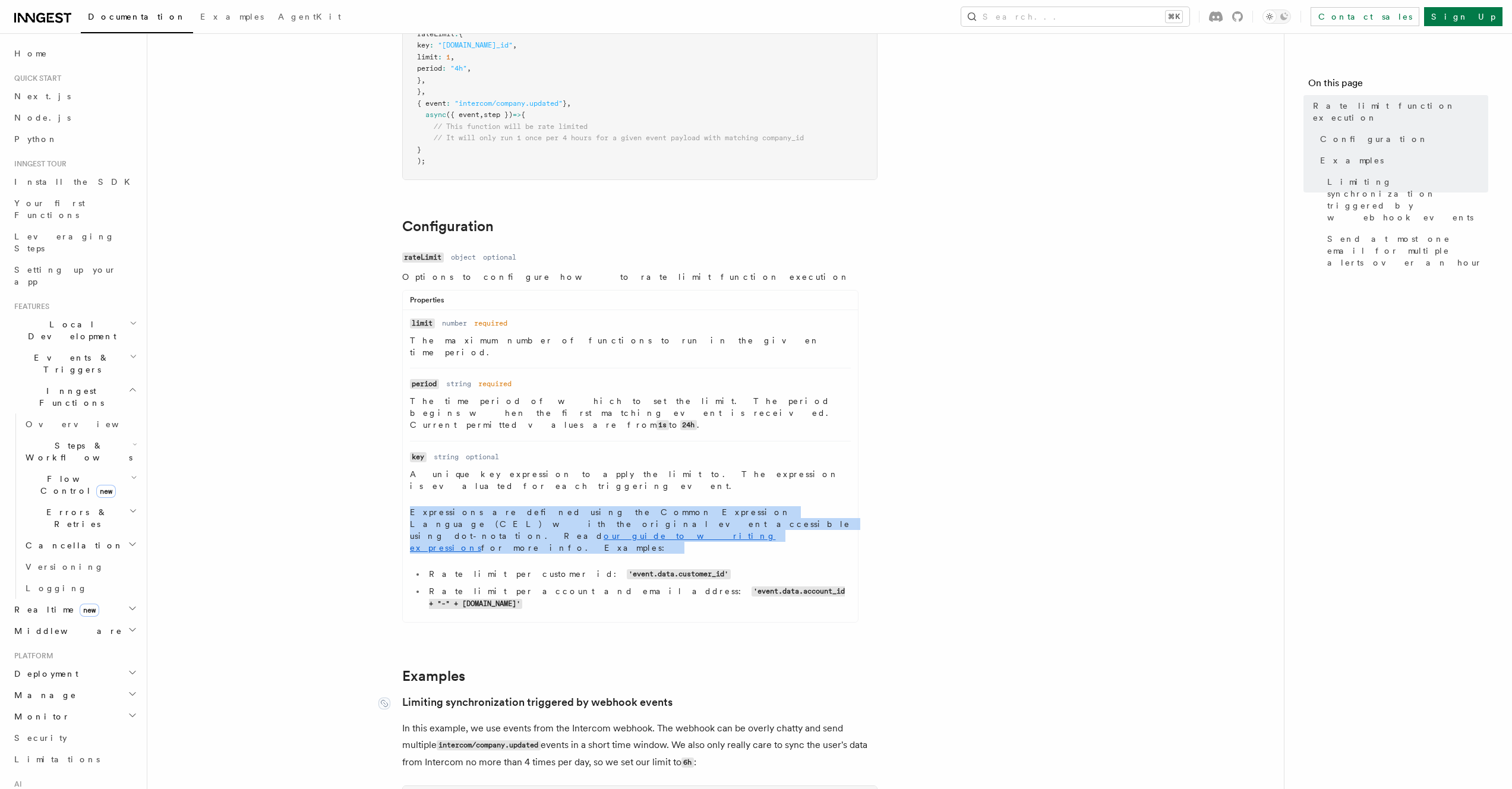
click at [535, 694] on link "Limiting synchronization triggered by webhook events" at bounding box center [537, 702] width 271 height 17
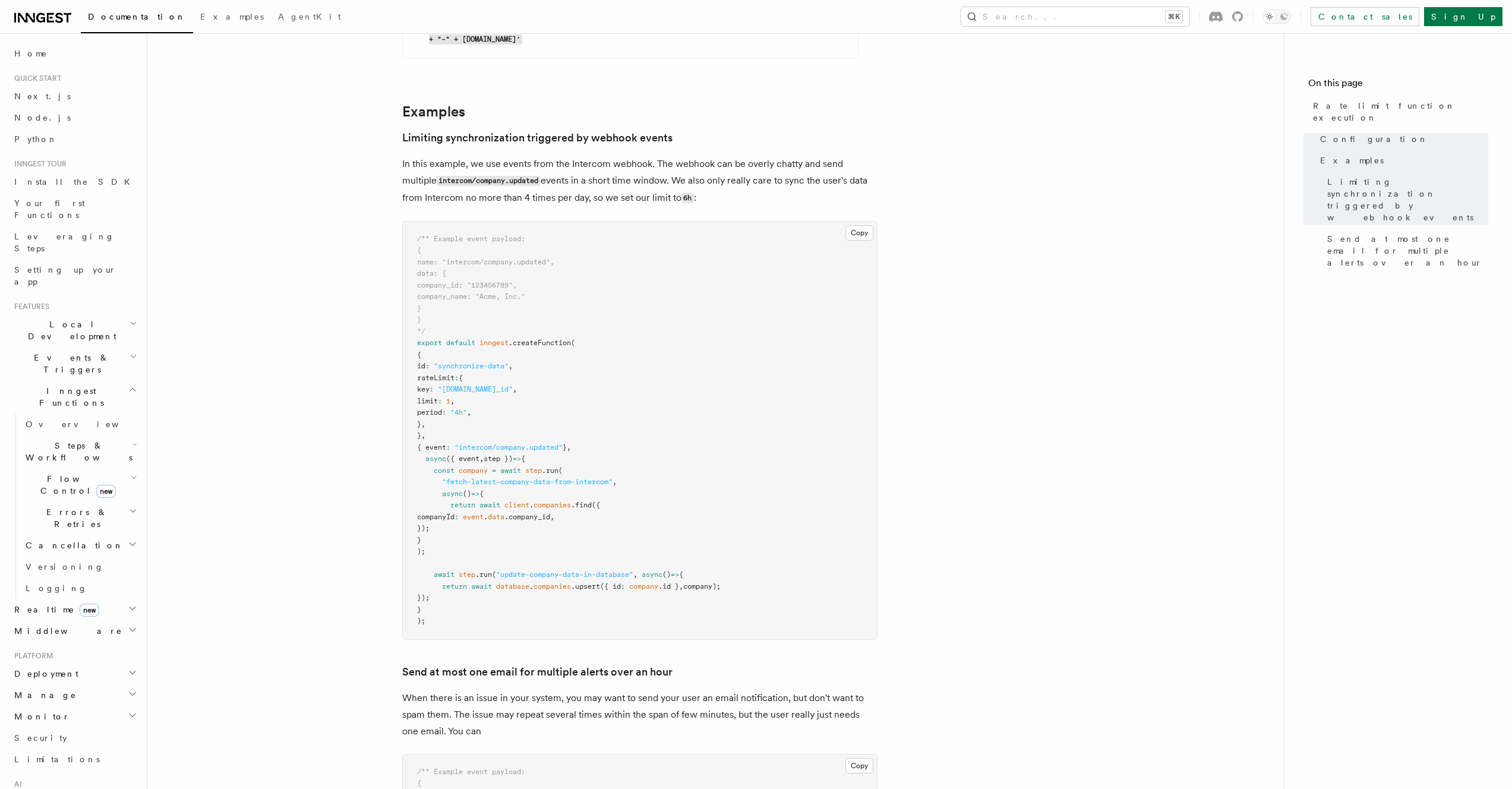
scroll to position [772, 0]
click at [601, 155] on p "In this example, we use events from the Intercom webhook. The webhook can be ov…" at bounding box center [640, 181] width 476 height 51
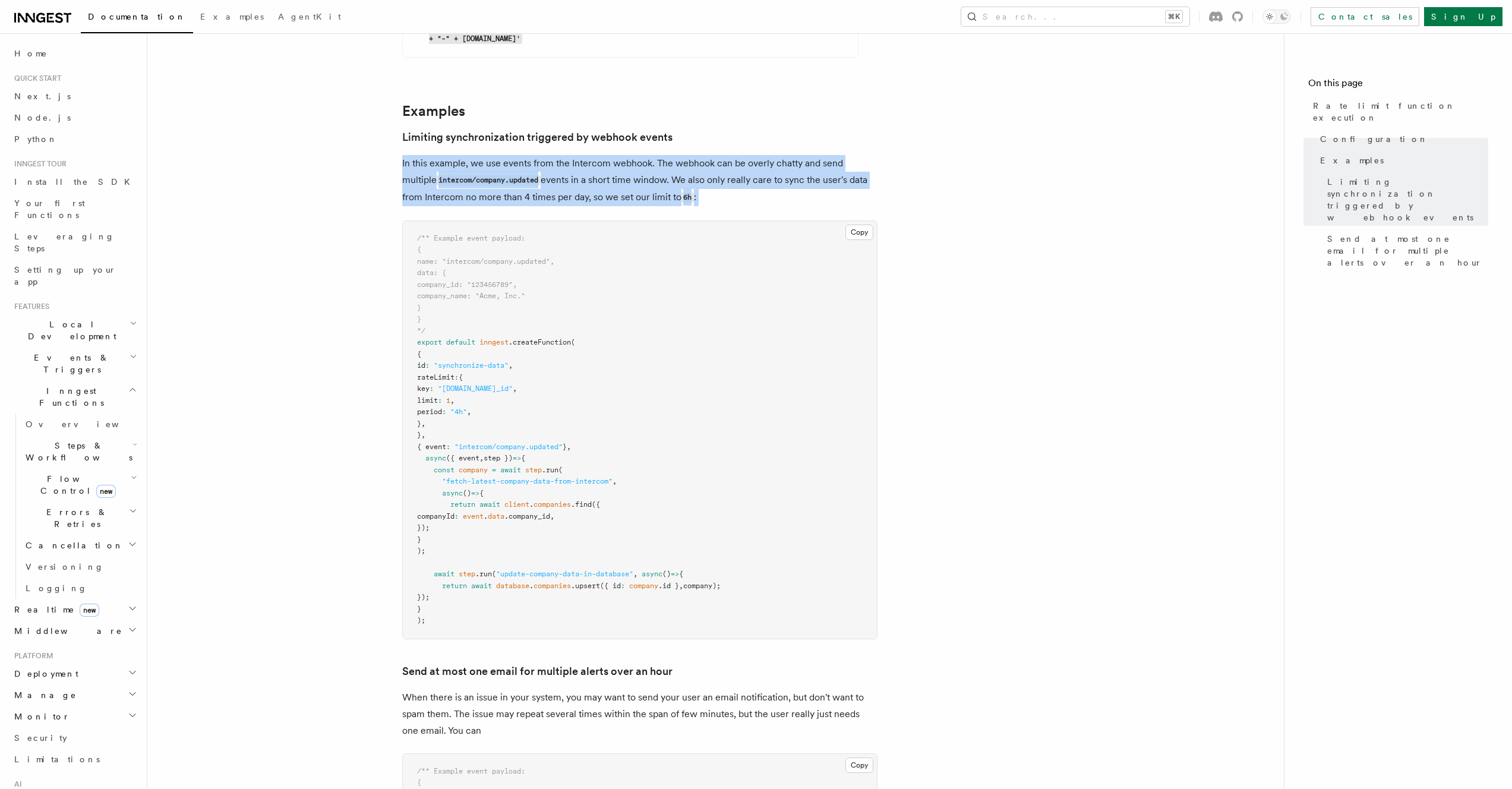
click at [601, 155] on p "In this example, we use events from the Intercom webhook. The webhook can be ov…" at bounding box center [640, 181] width 476 height 51
click at [721, 155] on p "In this example, we use events from the Intercom webhook. The webhook can be ov…" at bounding box center [640, 181] width 476 height 51
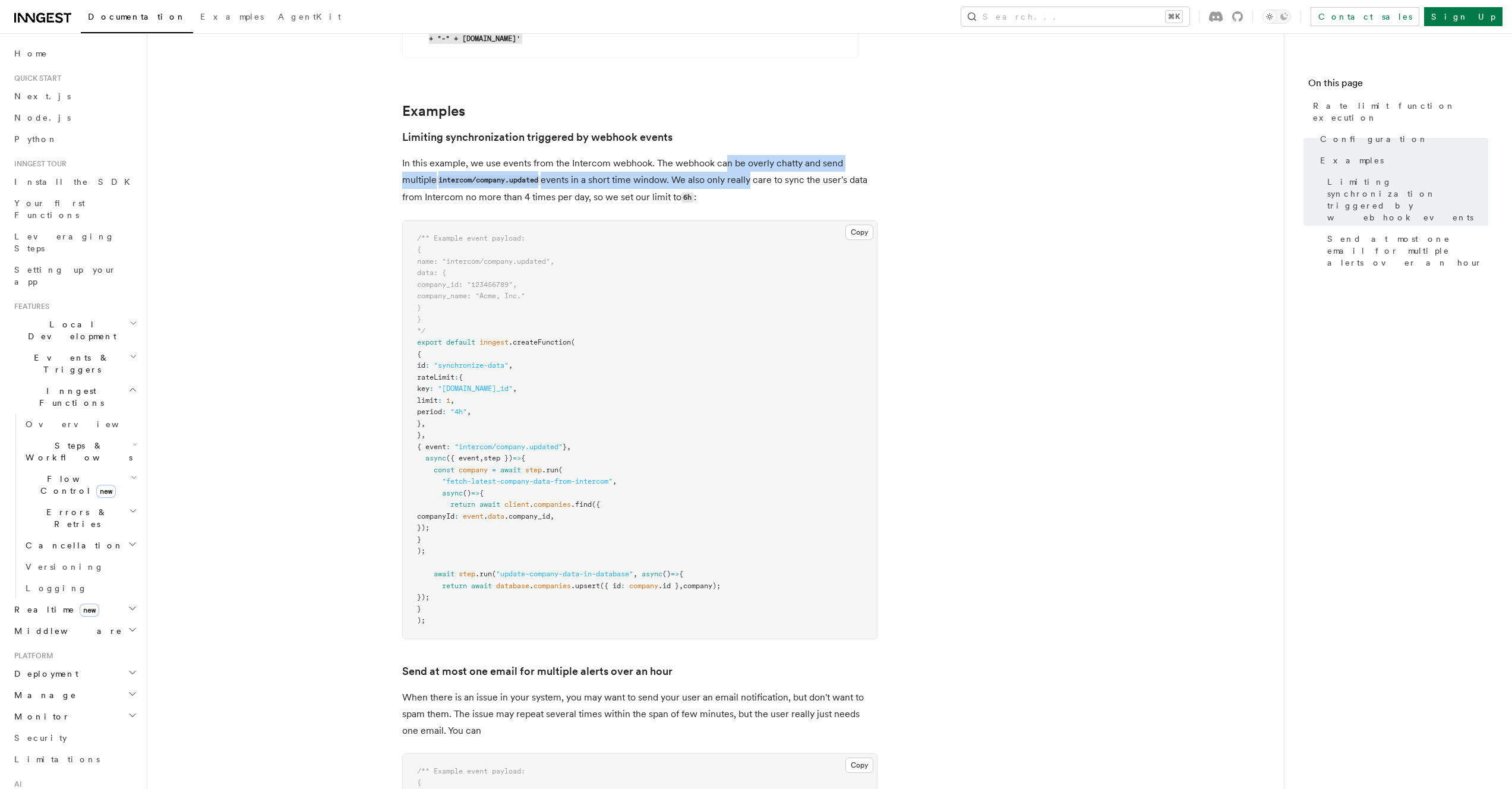
drag, startPoint x: 725, startPoint y: 92, endPoint x: 713, endPoint y: 103, distance: 16.3
click at [713, 155] on p "In this example, we use events from the Intercom webhook. The webhook can be ov…" at bounding box center [640, 181] width 476 height 51
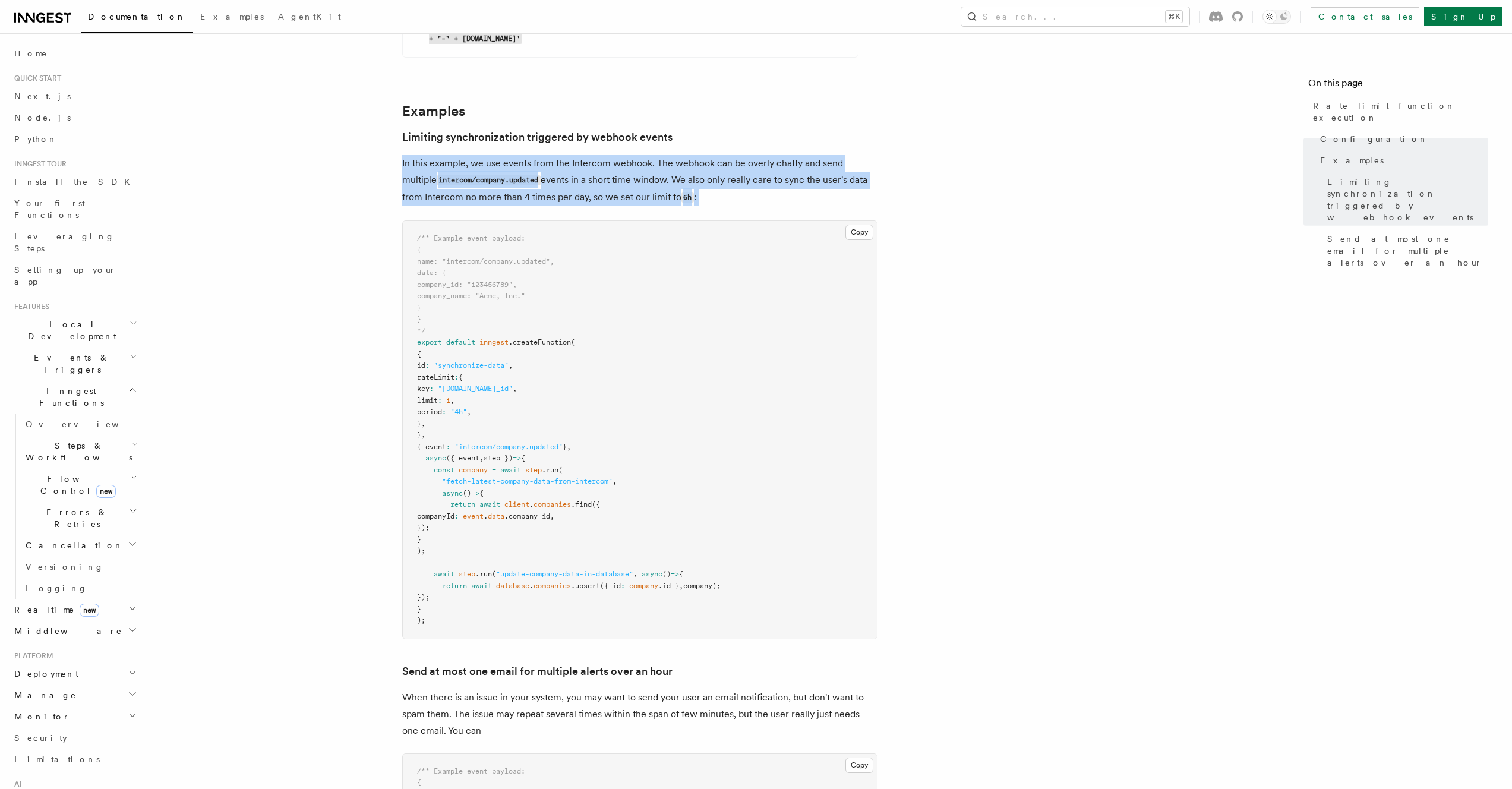
click at [713, 155] on p "In this example, we use events from the Intercom webhook. The webhook can be ov…" at bounding box center [640, 181] width 476 height 51
click at [739, 155] on p "In this example, we use events from the Intercom webhook. The webhook can be ov…" at bounding box center [640, 181] width 476 height 51
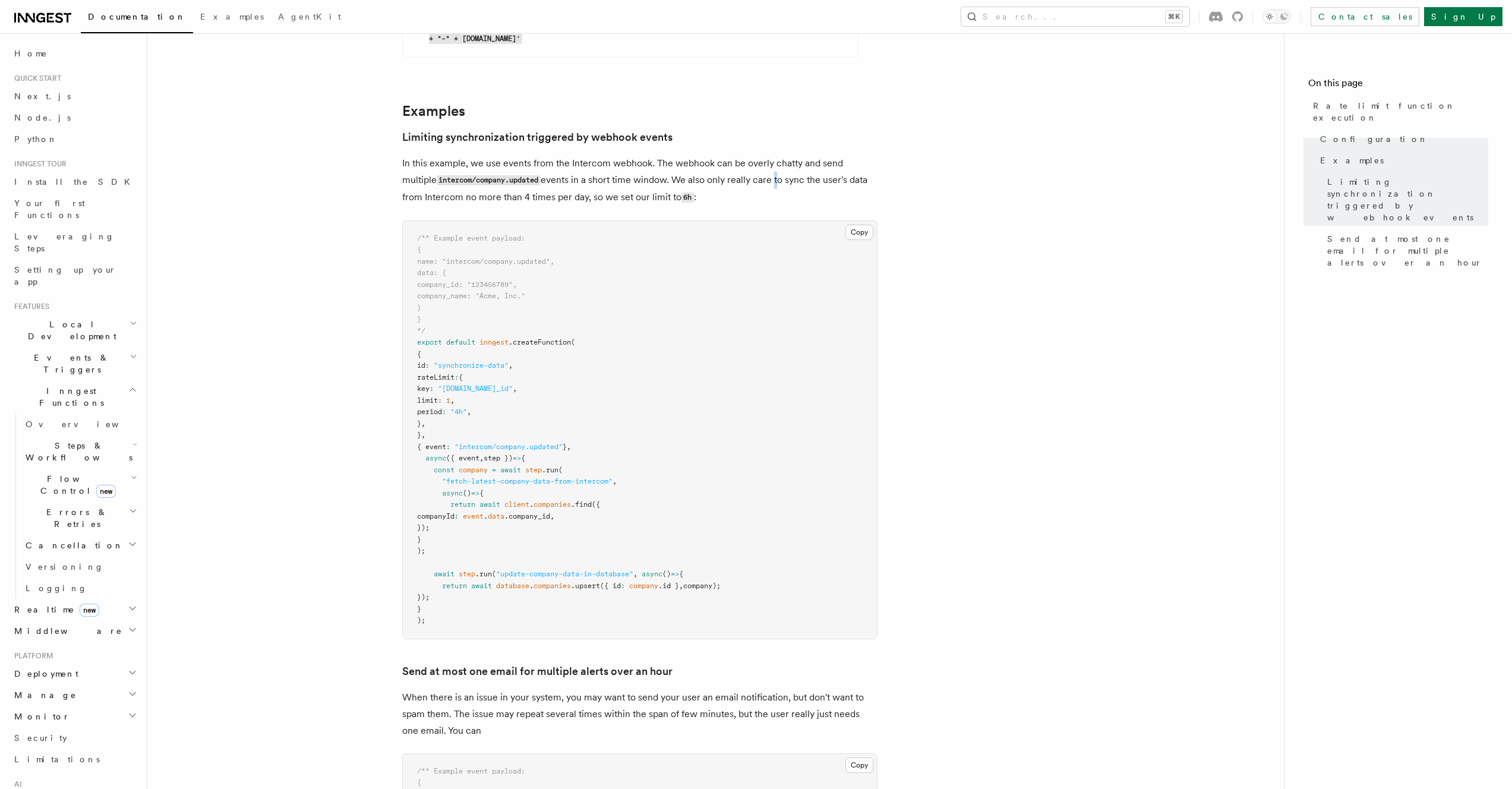
click at [739, 155] on p "In this example, we use events from the Intercom webhook. The webhook can be ov…" at bounding box center [640, 181] width 476 height 51
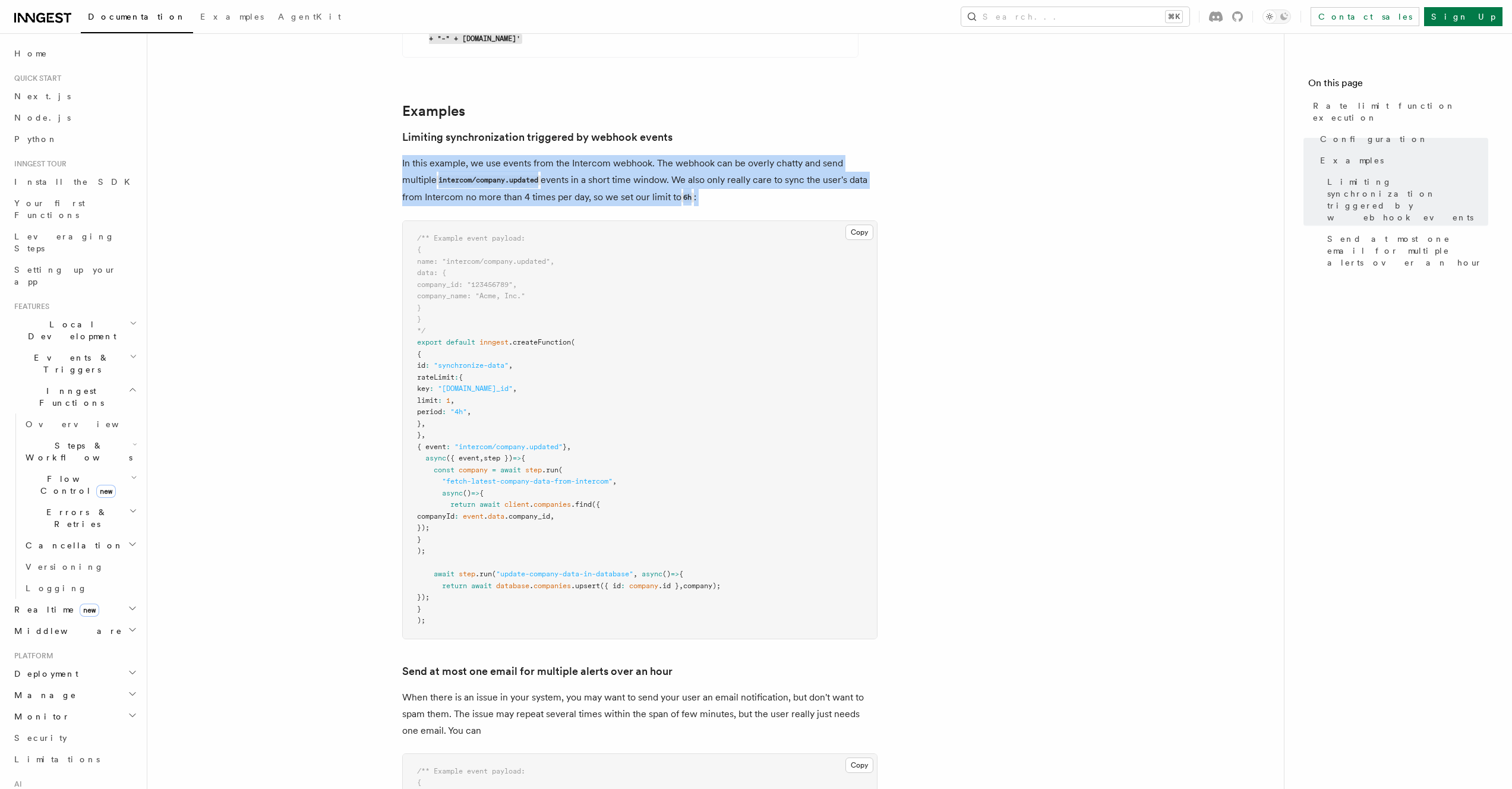
click at [739, 155] on p "In this example, we use events from the Intercom webhook. The webhook can be ov…" at bounding box center [640, 181] width 476 height 51
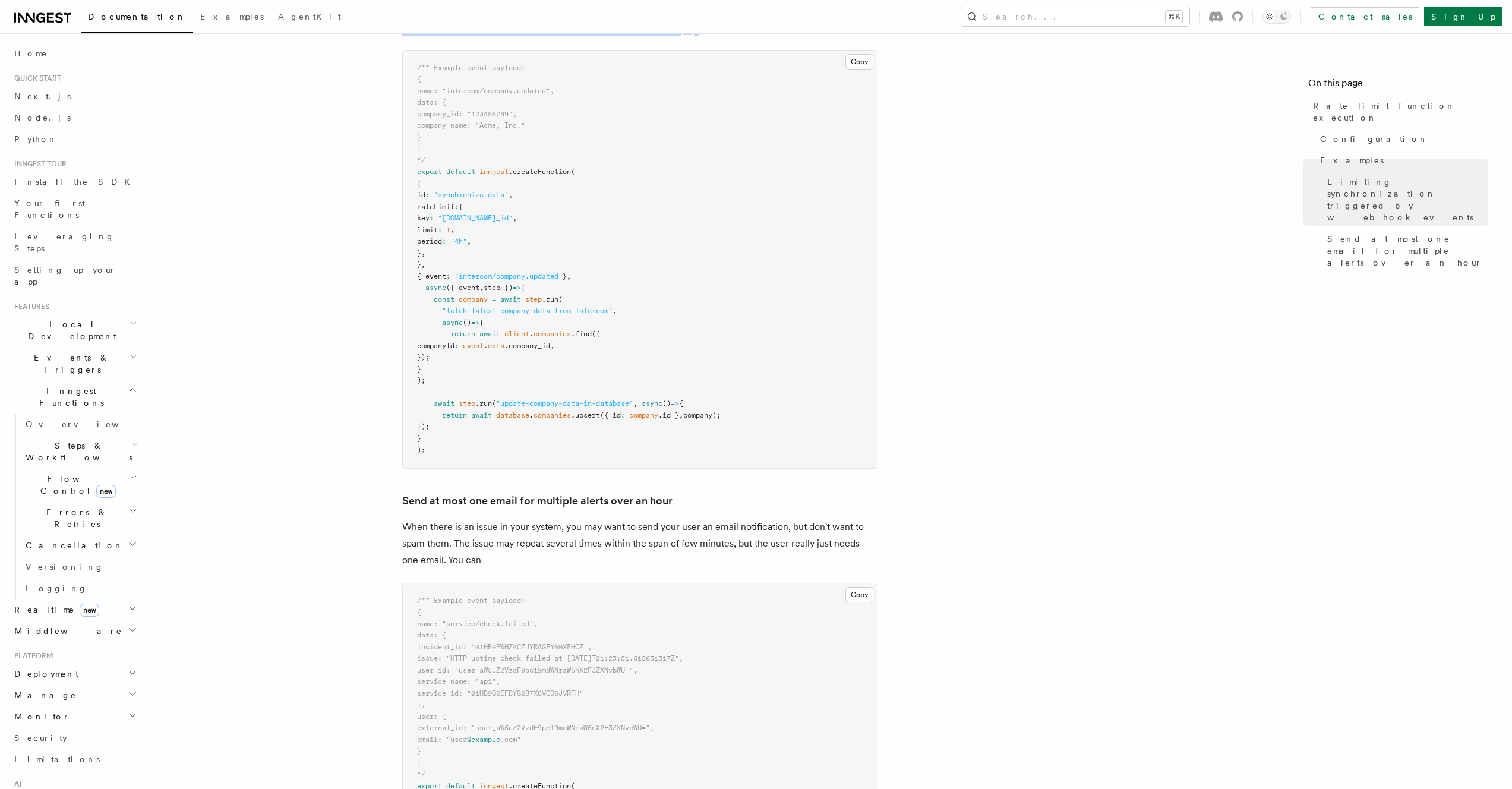
scroll to position [1089, 0]
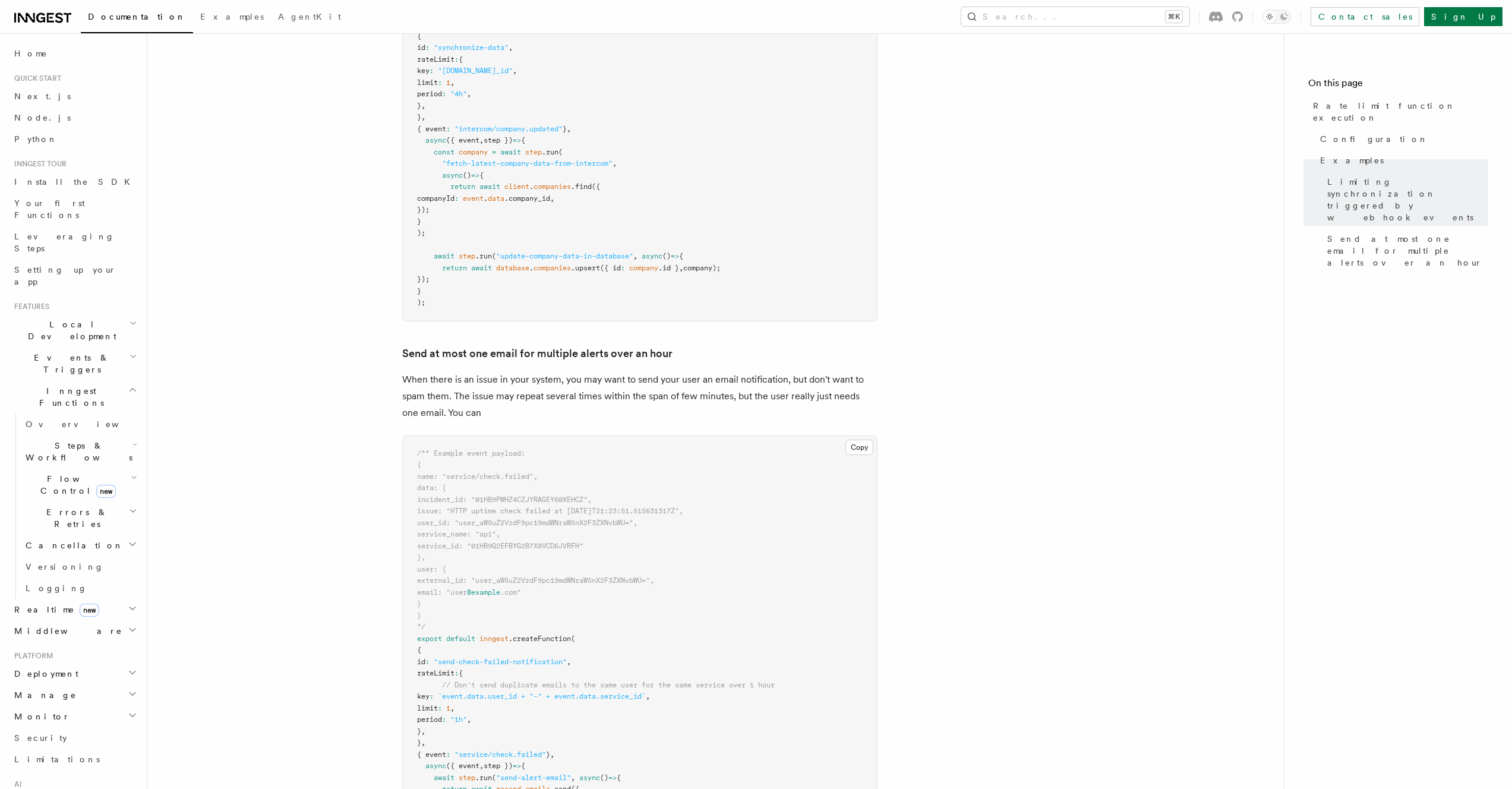
click at [541, 371] on p "When there is an issue in your system, you may want to send your user an email …" at bounding box center [640, 396] width 476 height 50
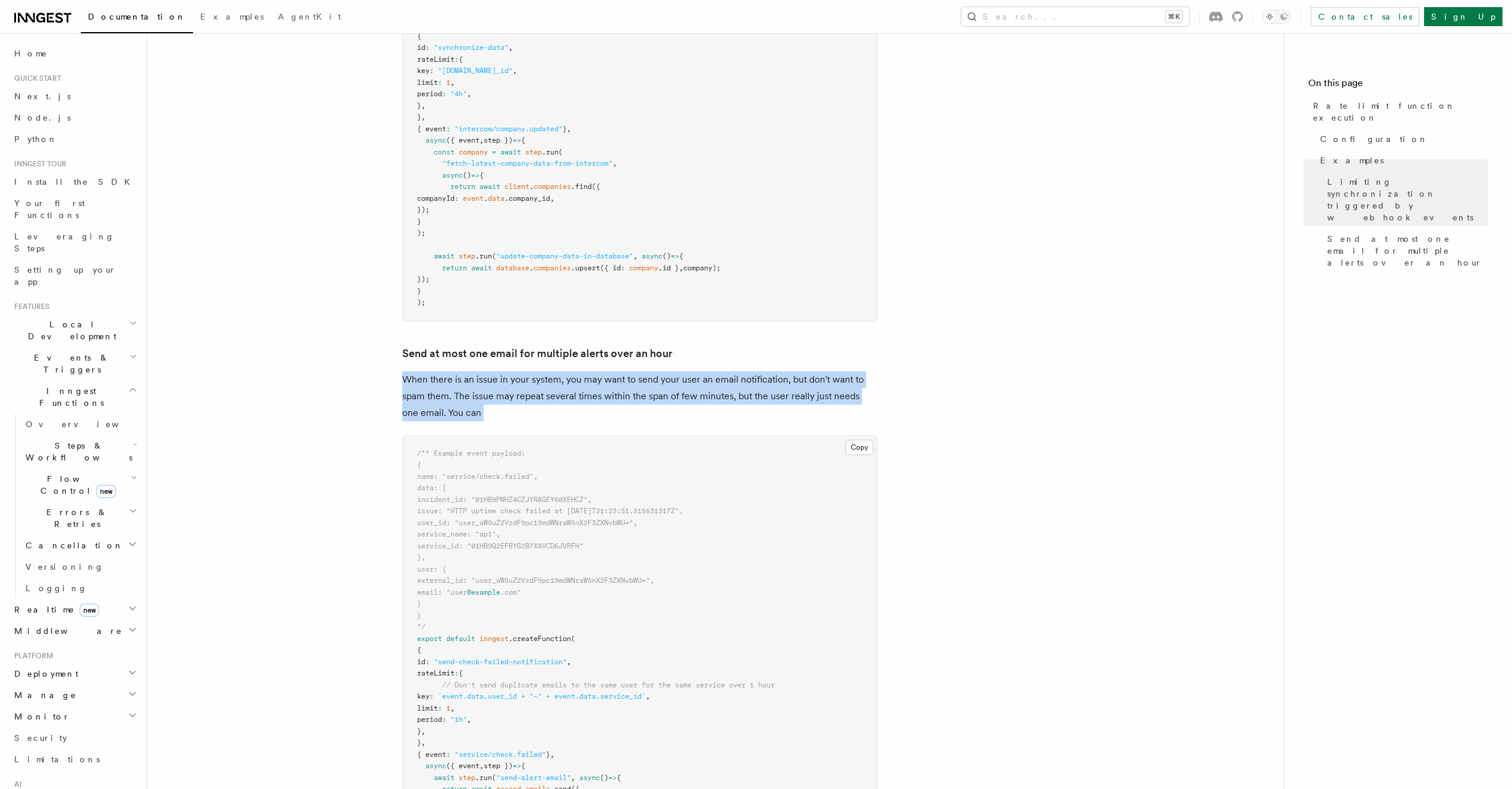
click at [541, 371] on p "When there is an issue in your system, you may want to send your user an email …" at bounding box center [640, 396] width 476 height 50
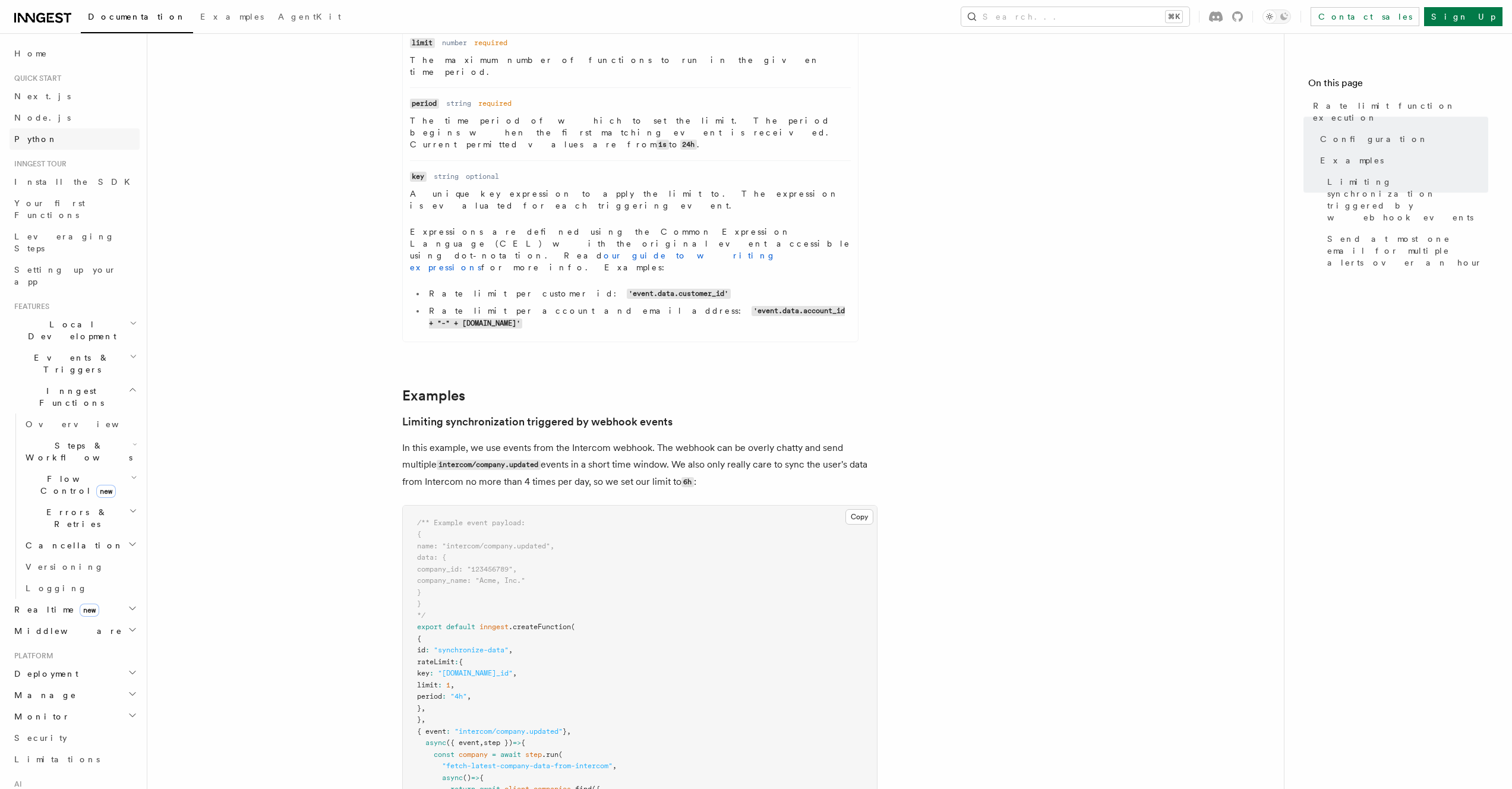
scroll to position [0, 0]
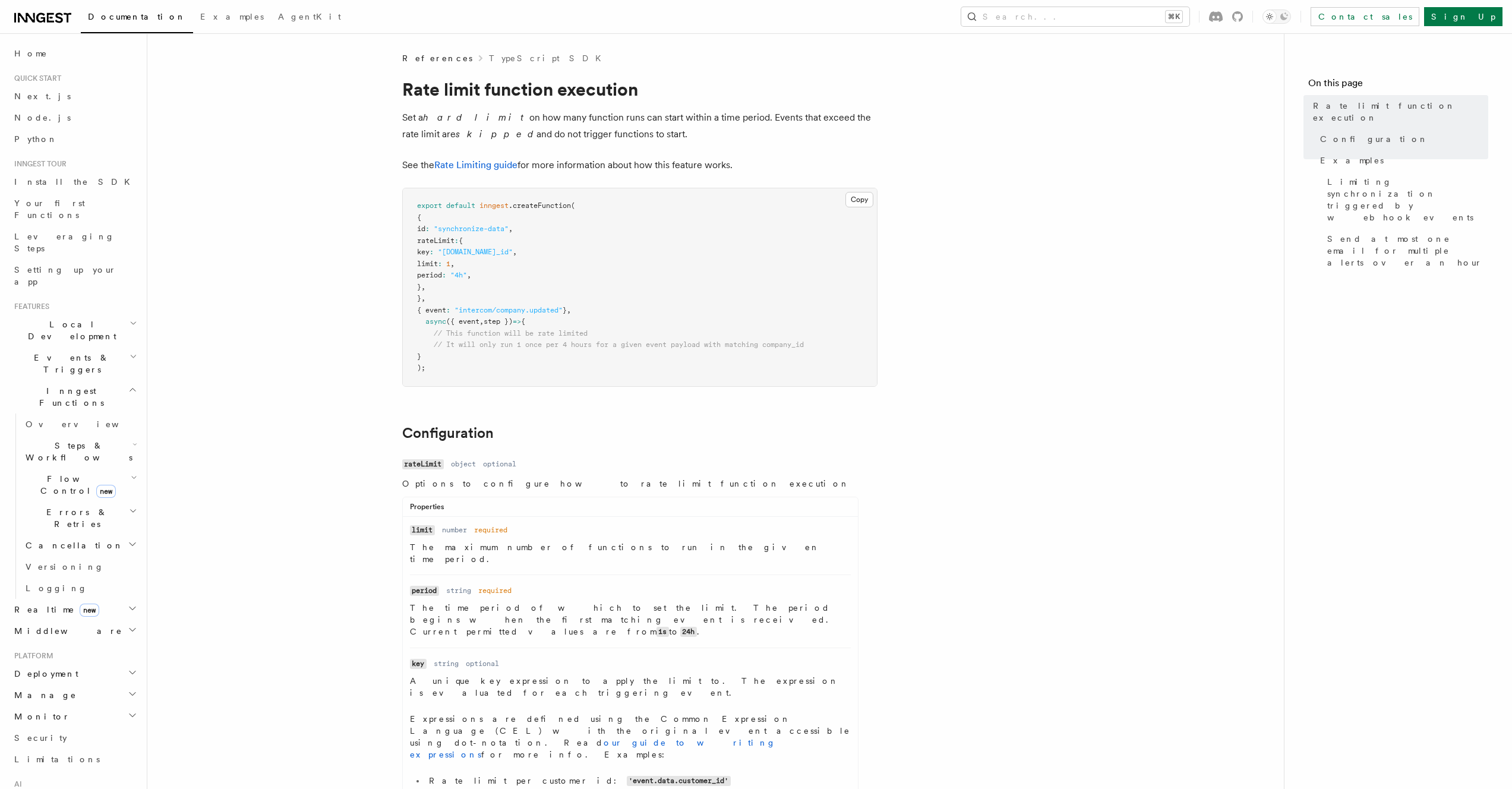
click at [71, 439] on span "Steps & Workflows" at bounding box center [76, 451] width 112 height 24
click at [76, 495] on span "Function steps" at bounding box center [82, 500] width 91 height 10
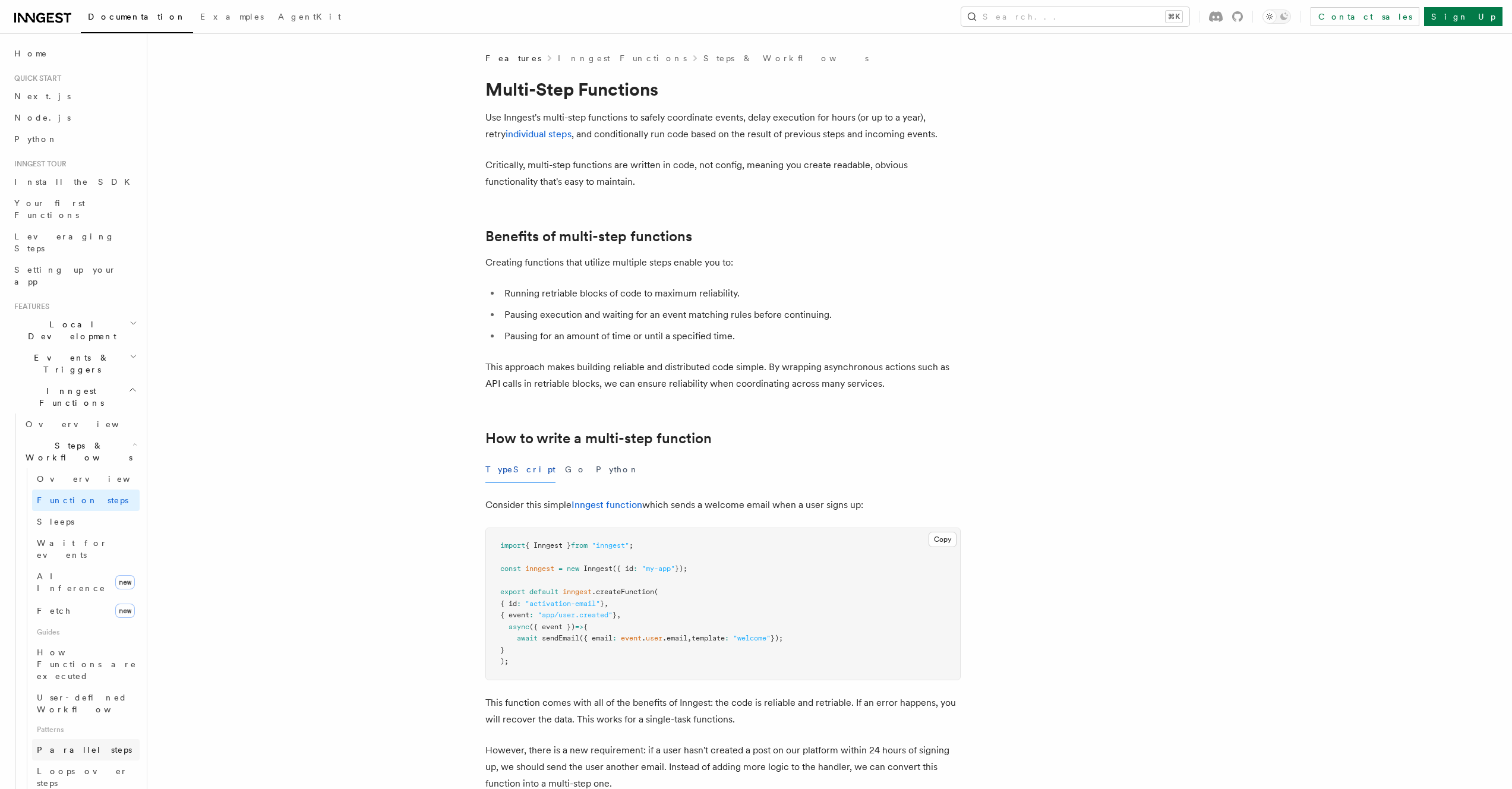
click at [60, 745] on span "Parallel steps" at bounding box center [84, 749] width 95 height 10
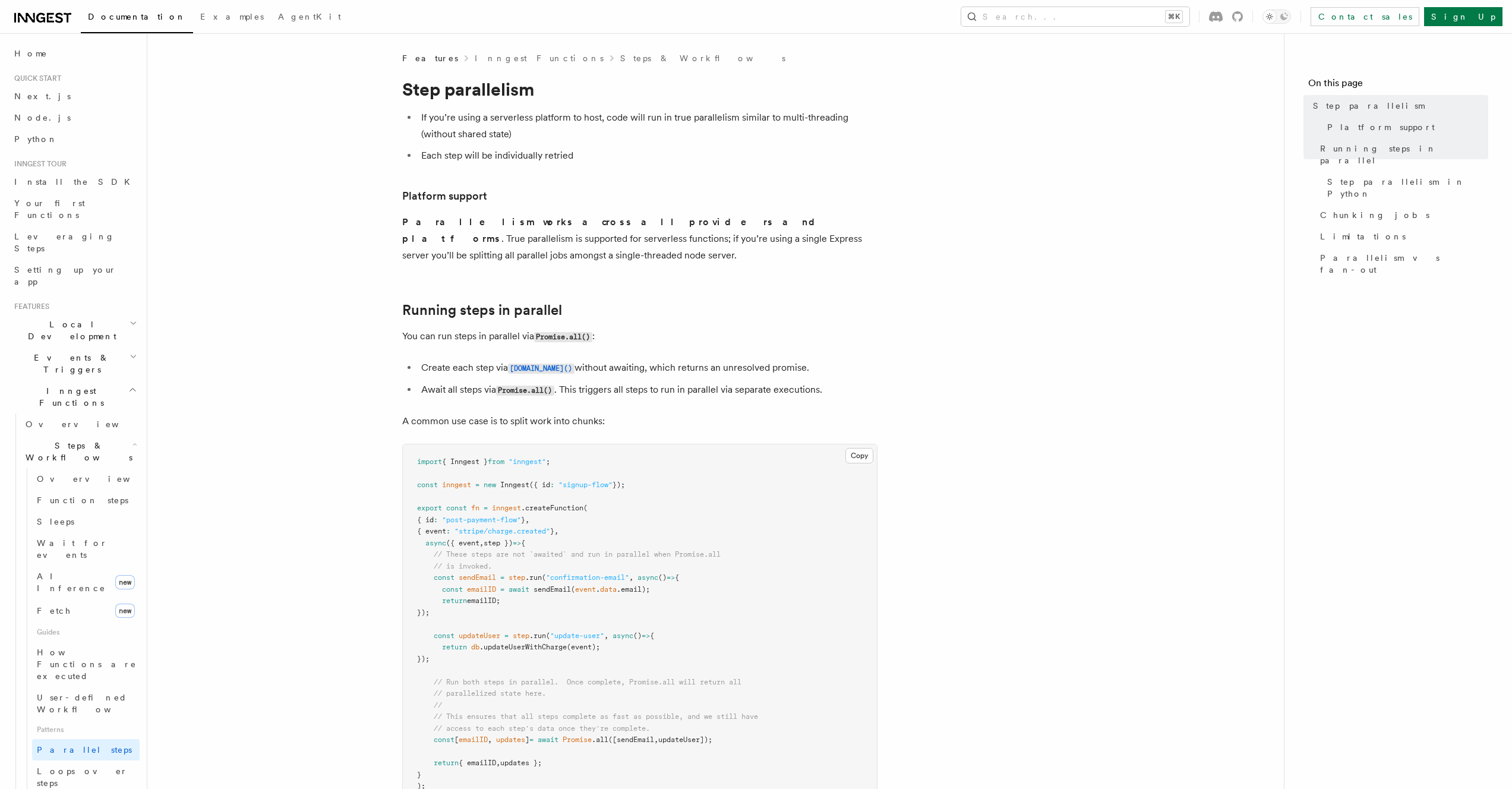
click at [538, 124] on li "If you’re using a serverless platform to host, code will run in true parallelis…" at bounding box center [648, 126] width 460 height 33
click at [538, 125] on li "If you’re using a serverless platform to host, code will run in true parallelis…" at bounding box center [648, 126] width 460 height 33
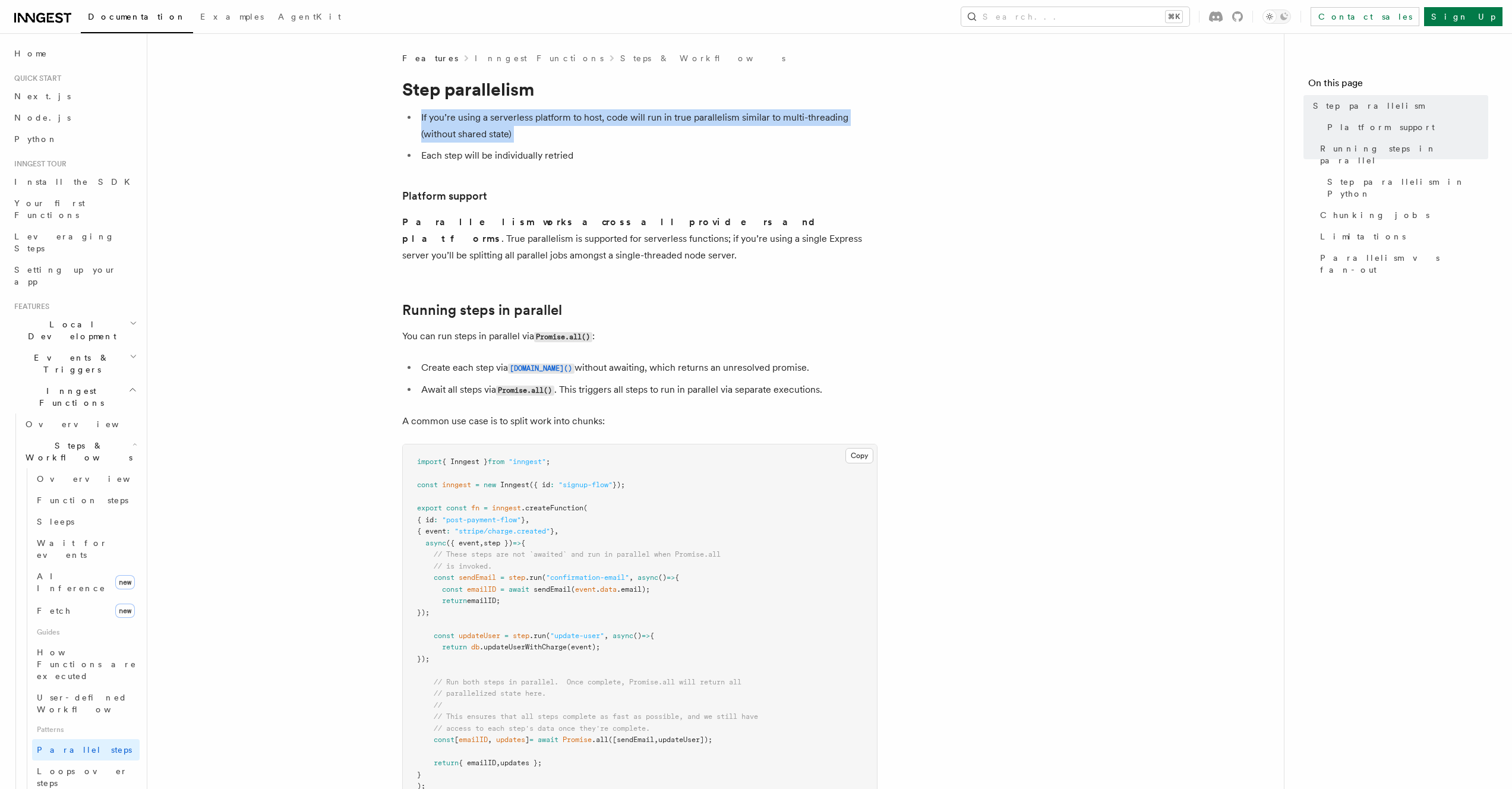
click at [538, 125] on li "If you’re using a serverless platform to host, code will run in true parallelis…" at bounding box center [648, 126] width 460 height 33
click at [510, 144] on ul "If you’re using a serverless platform to host, code will run in true parallelis…" at bounding box center [640, 136] width 476 height 55
click at [509, 144] on ul "If you’re using a serverless platform to host, code will run in true parallelis…" at bounding box center [640, 136] width 476 height 55
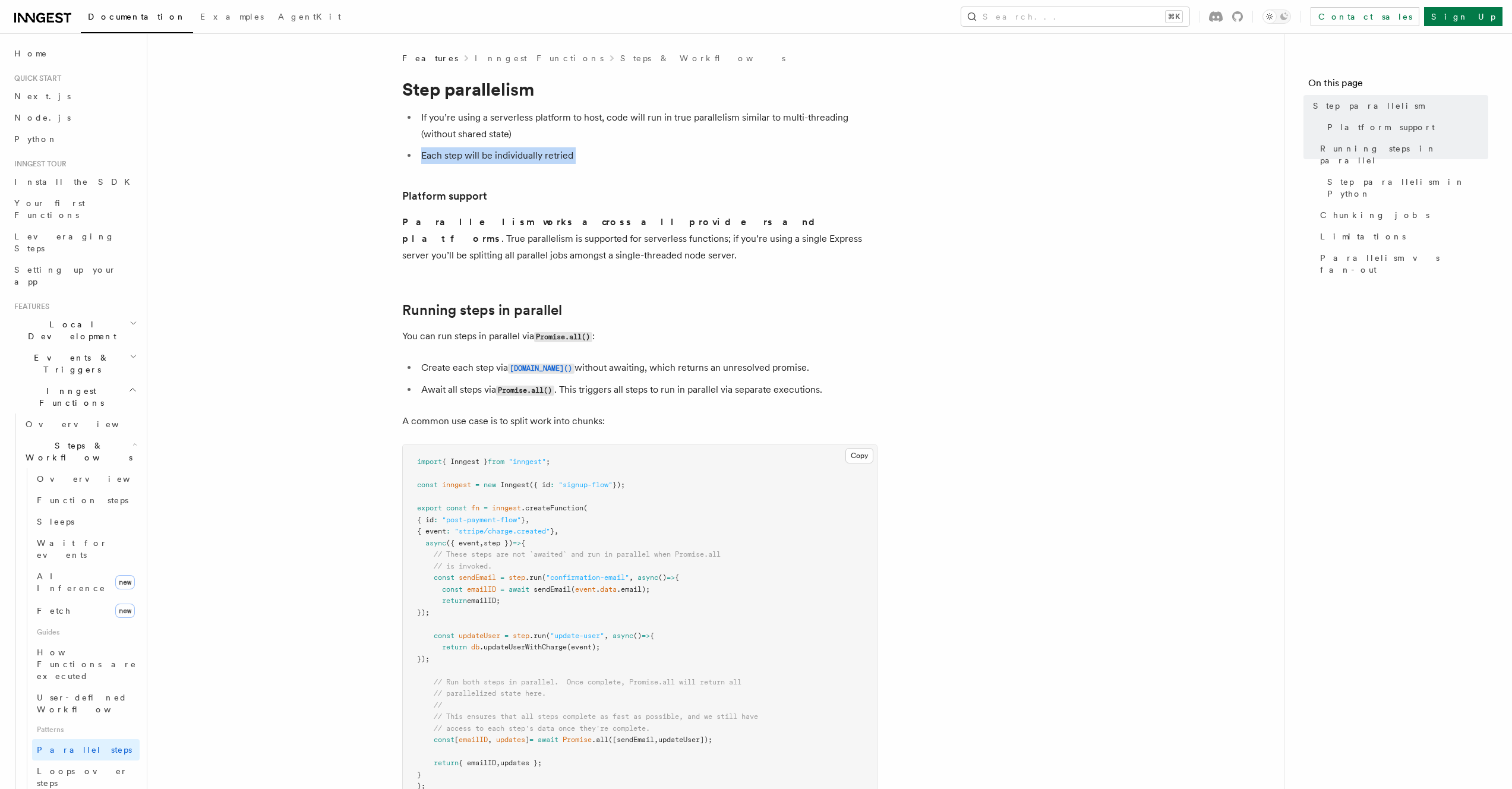
click at [509, 144] on ul "If you’re using a serverless platform to host, code will run in true parallelis…" at bounding box center [640, 136] width 476 height 55
click at [515, 155] on li "Each step will be individually retried" at bounding box center [648, 155] width 460 height 17
click at [508, 193] on h3 "Platform support" at bounding box center [640, 196] width 476 height 17
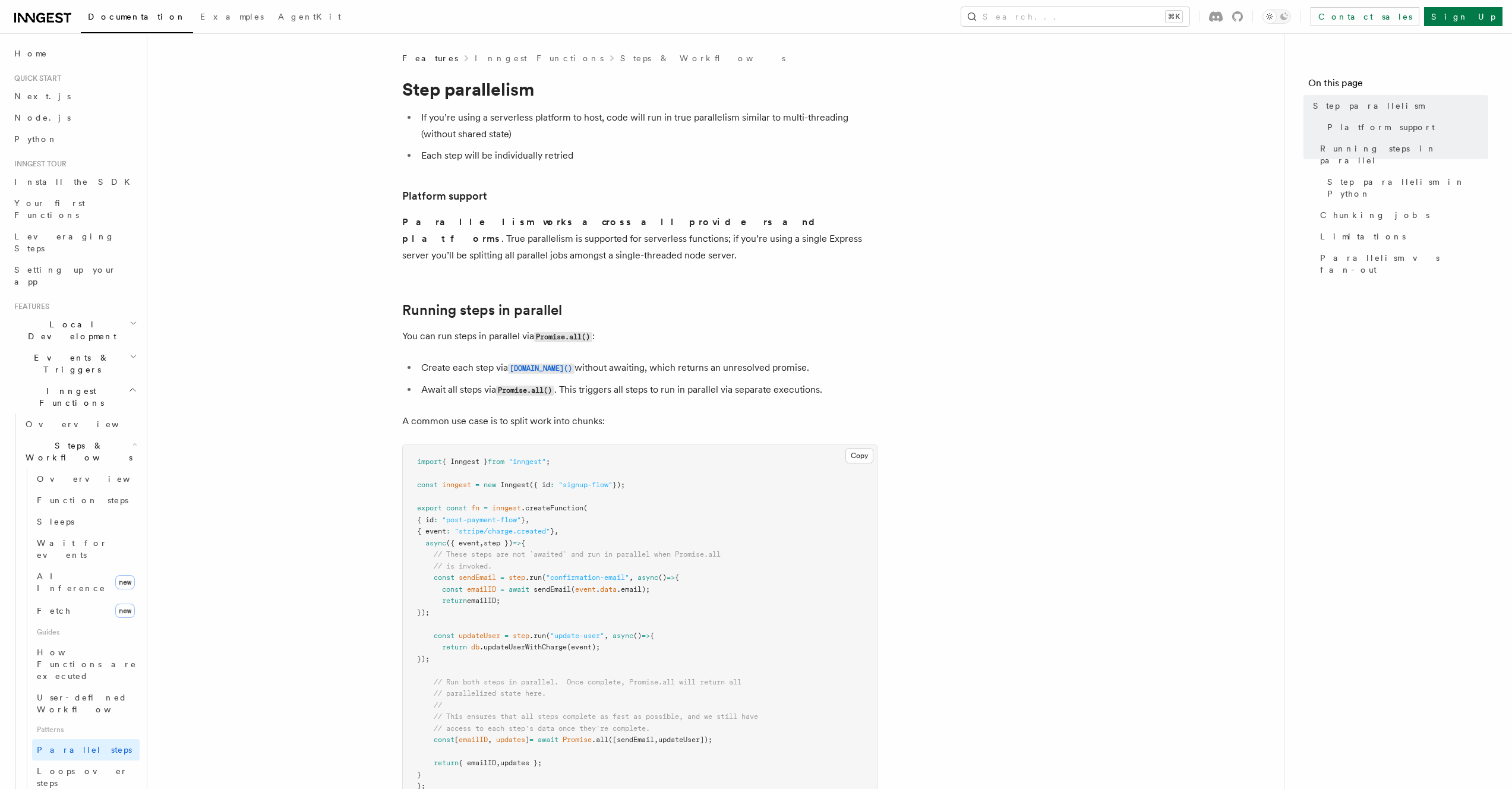
click at [508, 193] on h3 "Platform support" at bounding box center [640, 196] width 476 height 17
click at [519, 224] on strong "Parallelism works across all providers and platforms" at bounding box center [613, 229] width 422 height 28
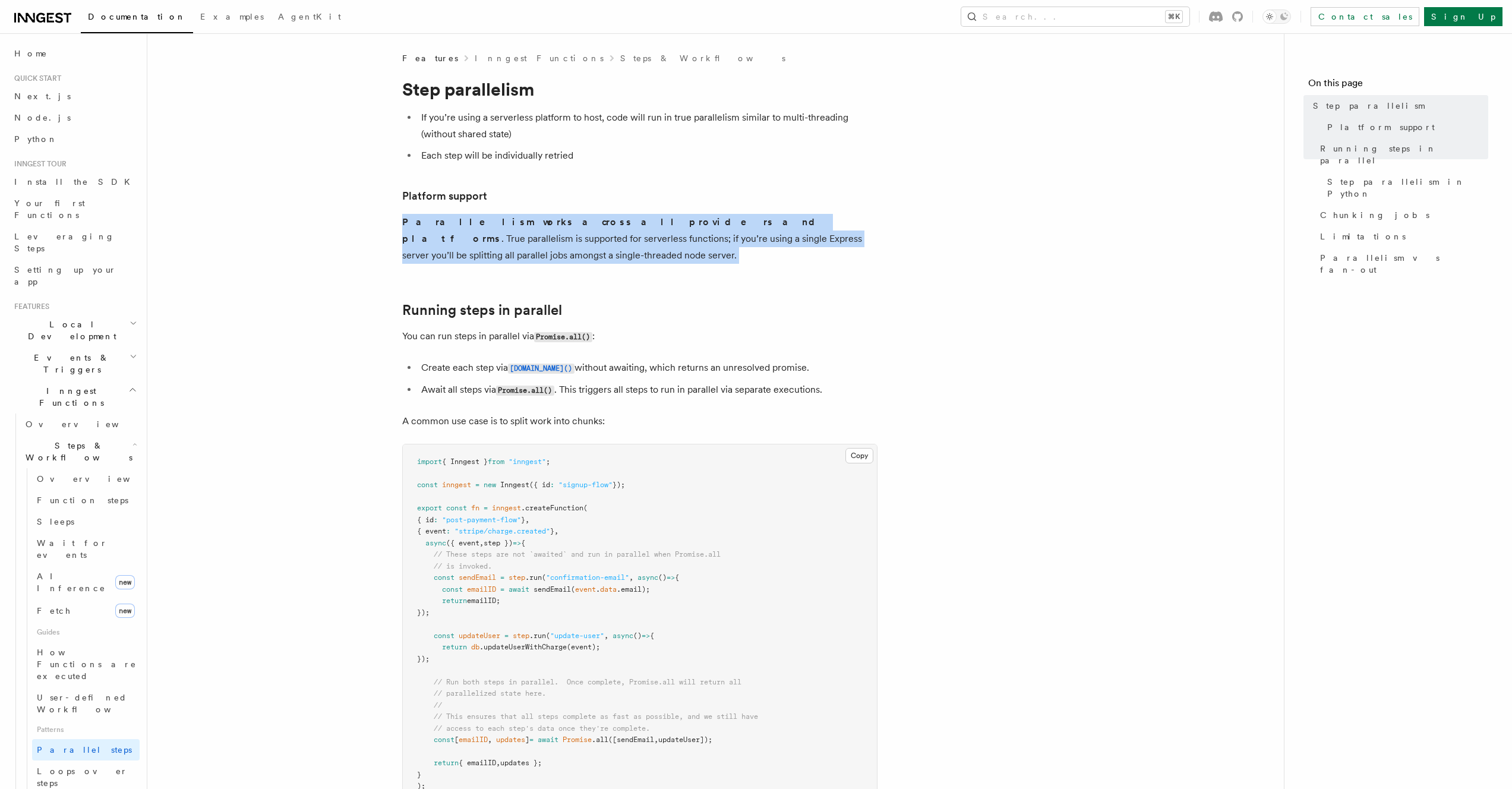
click at [519, 224] on strong "Parallelism works across all providers and platforms" at bounding box center [613, 229] width 422 height 28
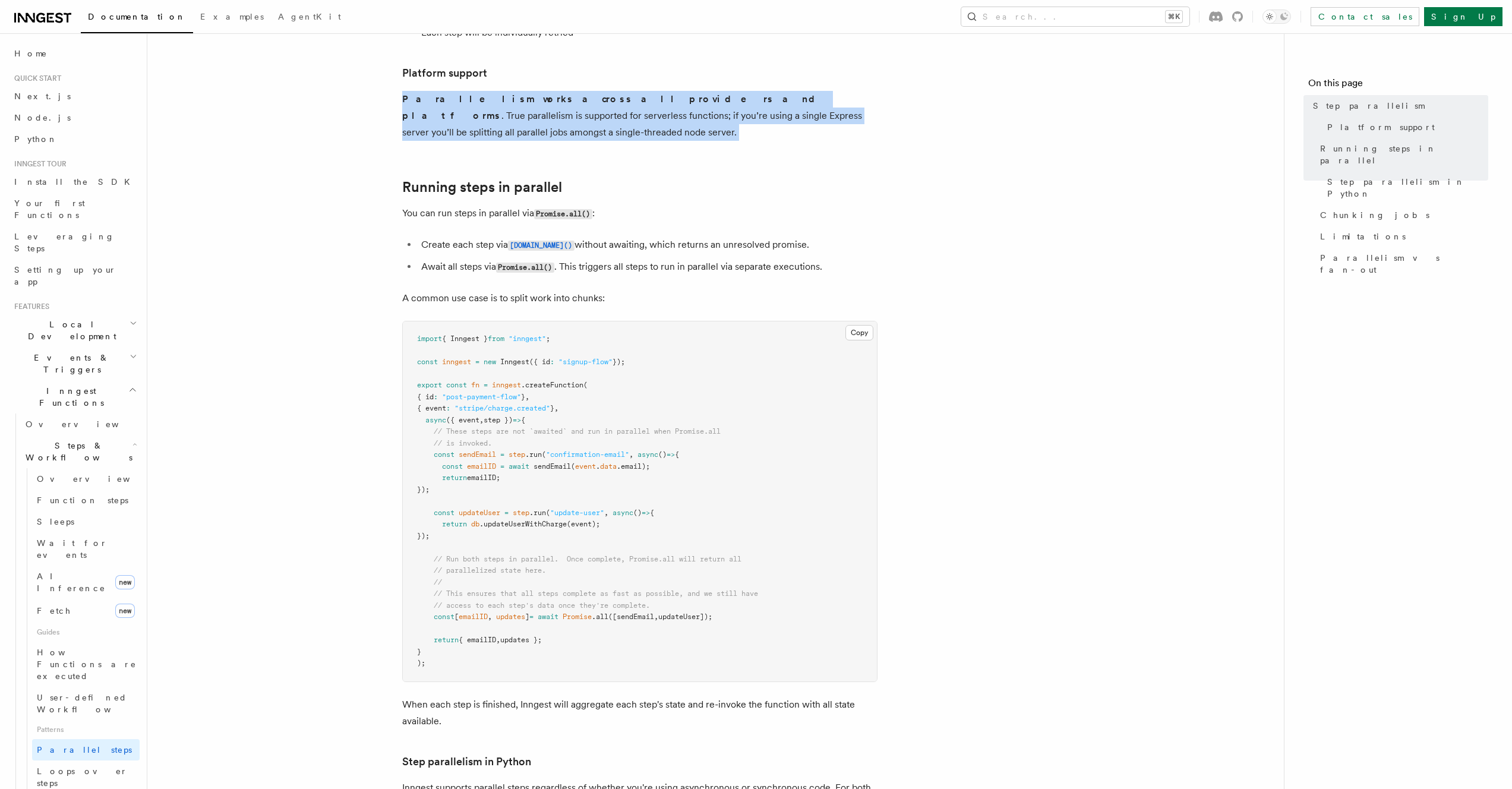
scroll to position [225, 0]
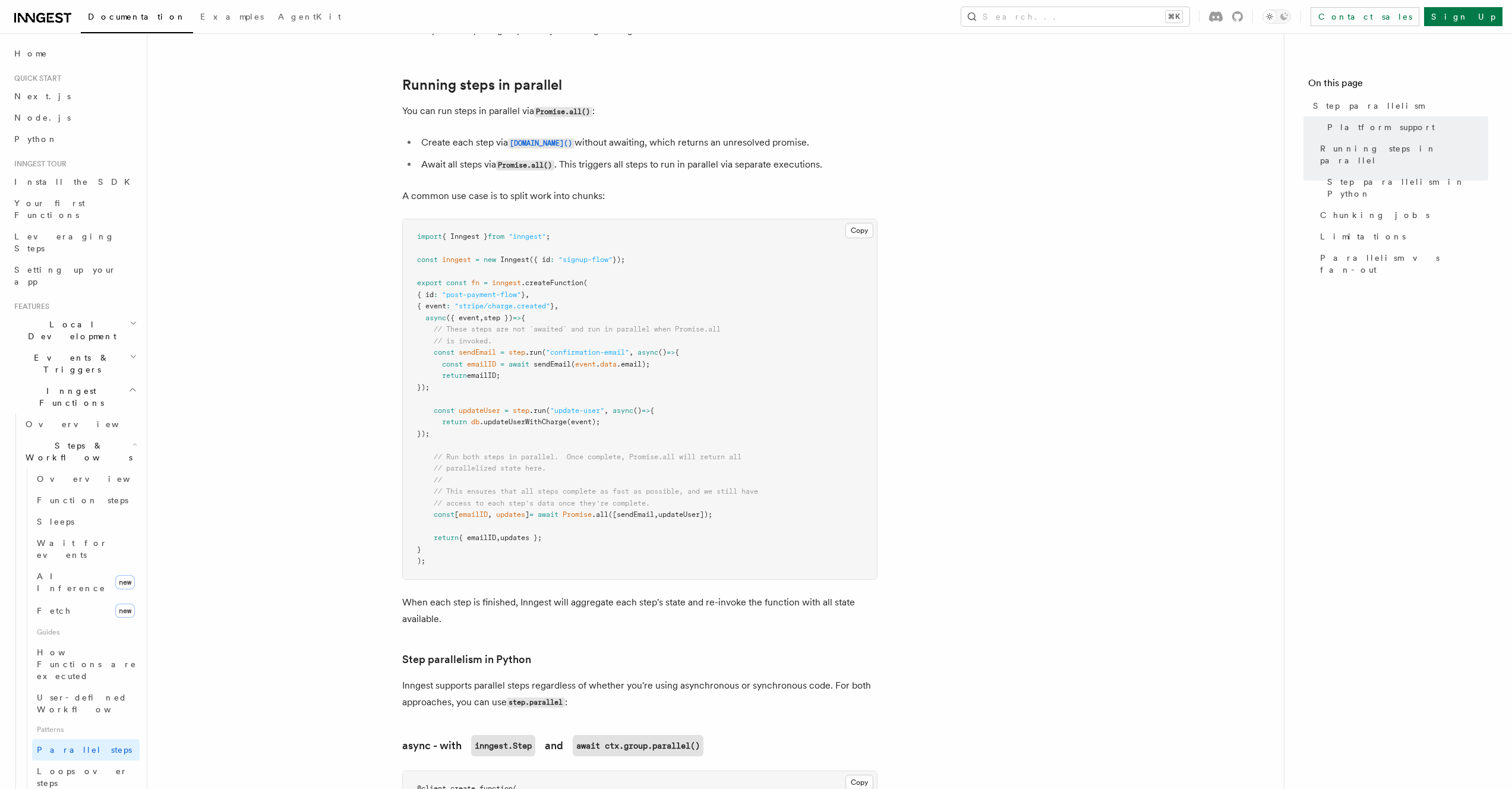
click at [513, 188] on p "A common use case is to split work into chunks:" at bounding box center [640, 196] width 476 height 17
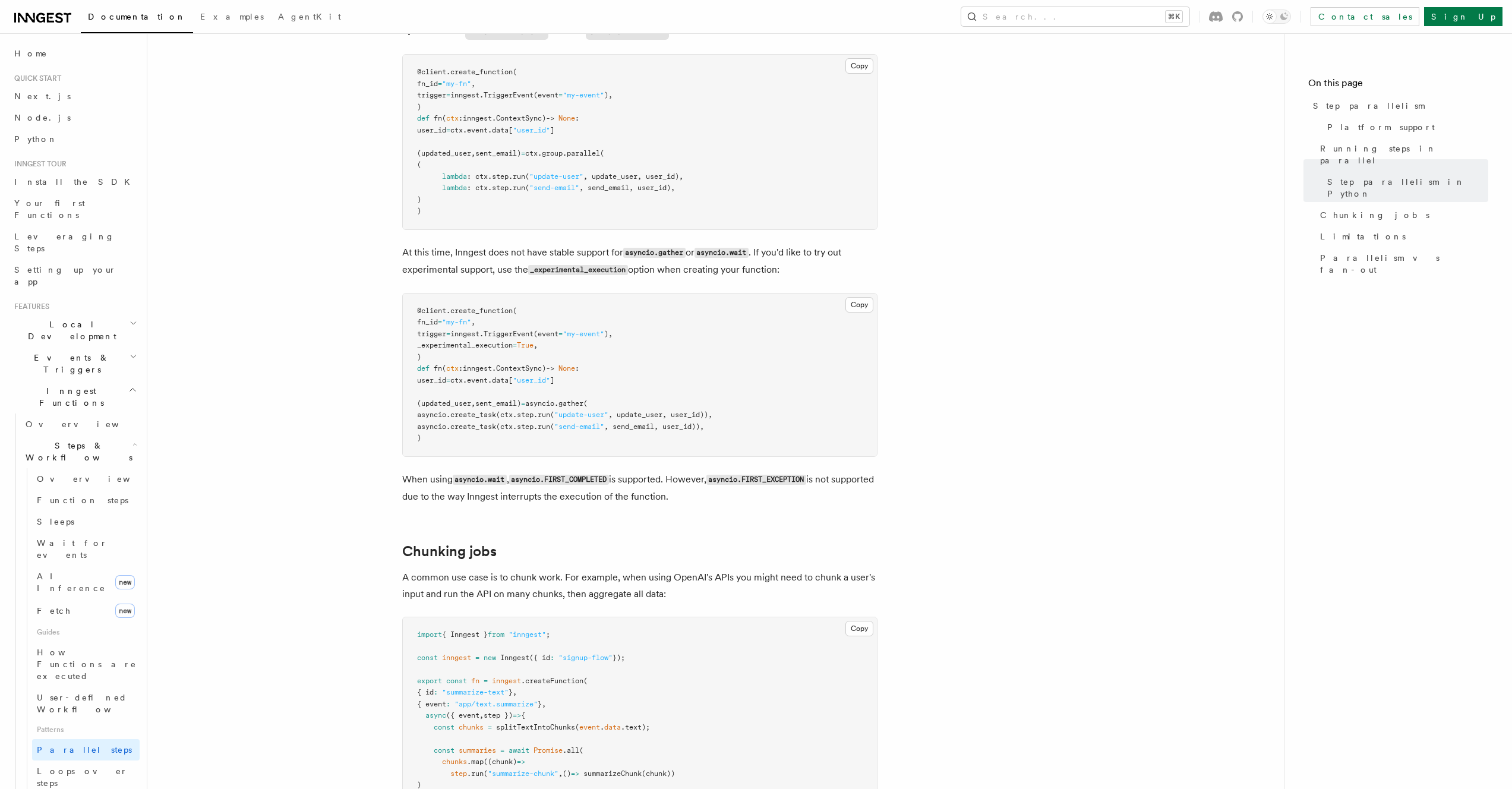
scroll to position [1203, 0]
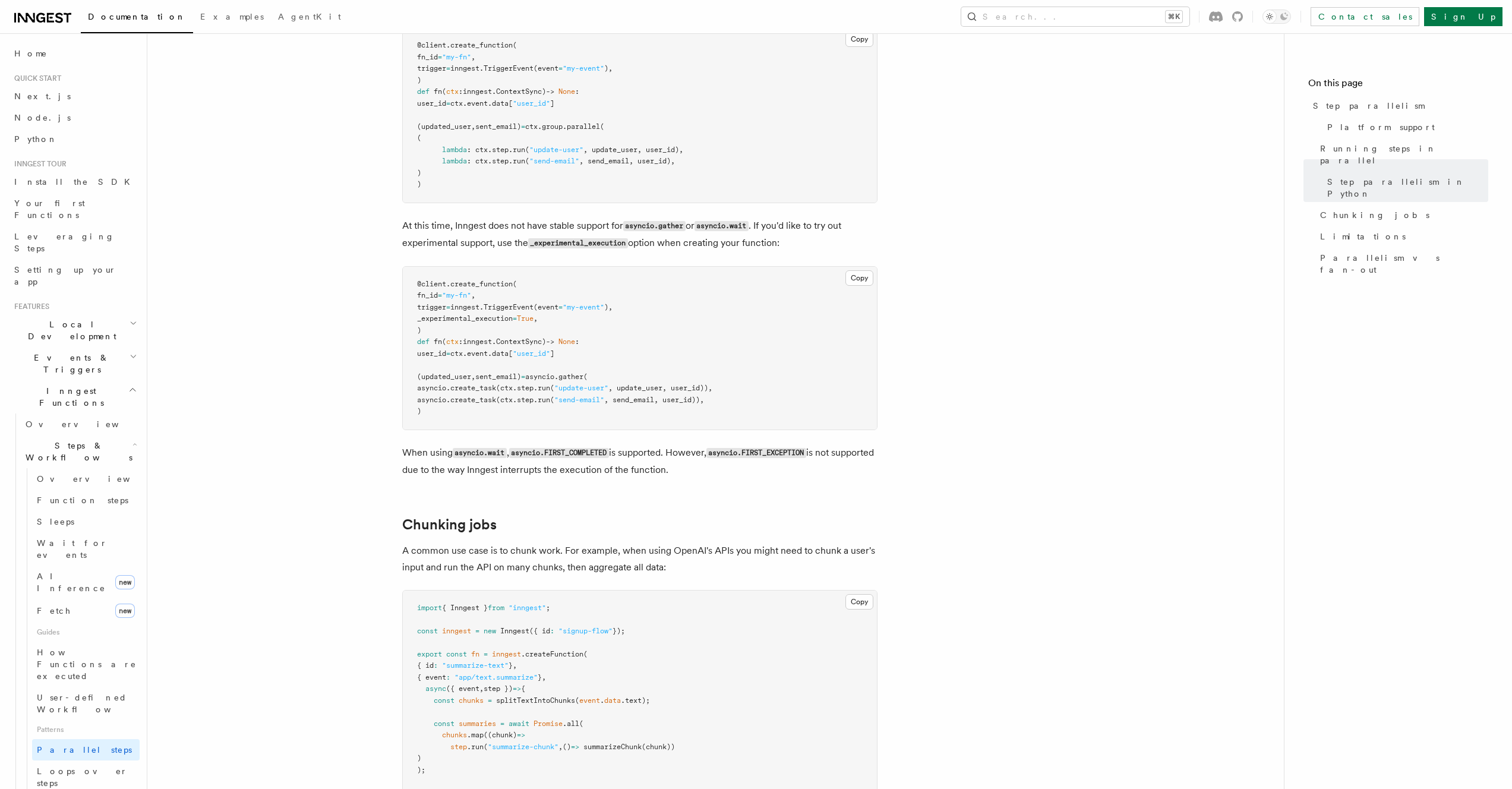
click at [564, 554] on p "A common use case is to chunk work. For example, when using OpenAI's APIs you m…" at bounding box center [640, 559] width 476 height 33
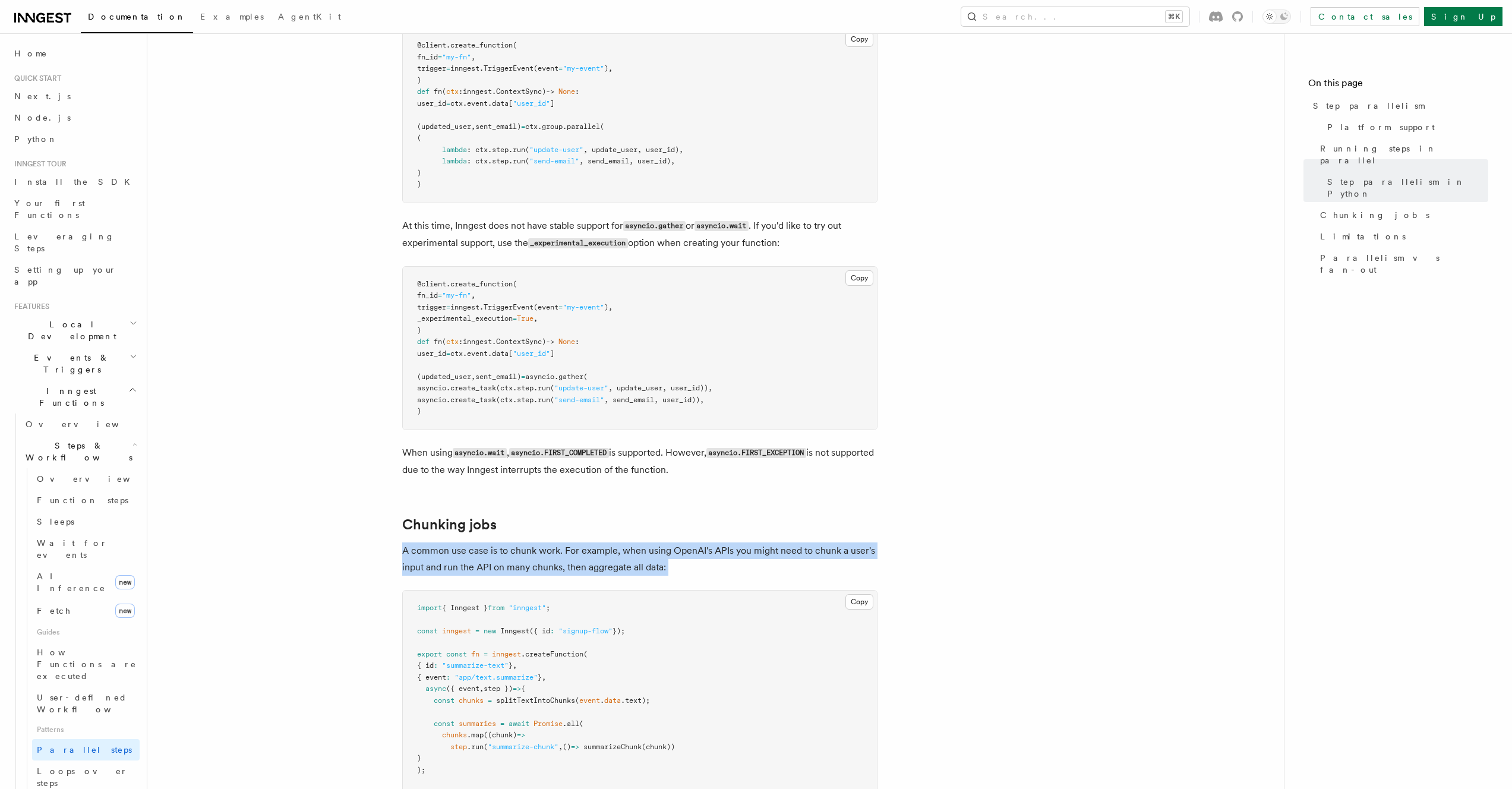
click at [564, 554] on p "A common use case is to chunk work. For example, when using OpenAI's APIs you m…" at bounding box center [640, 559] width 476 height 33
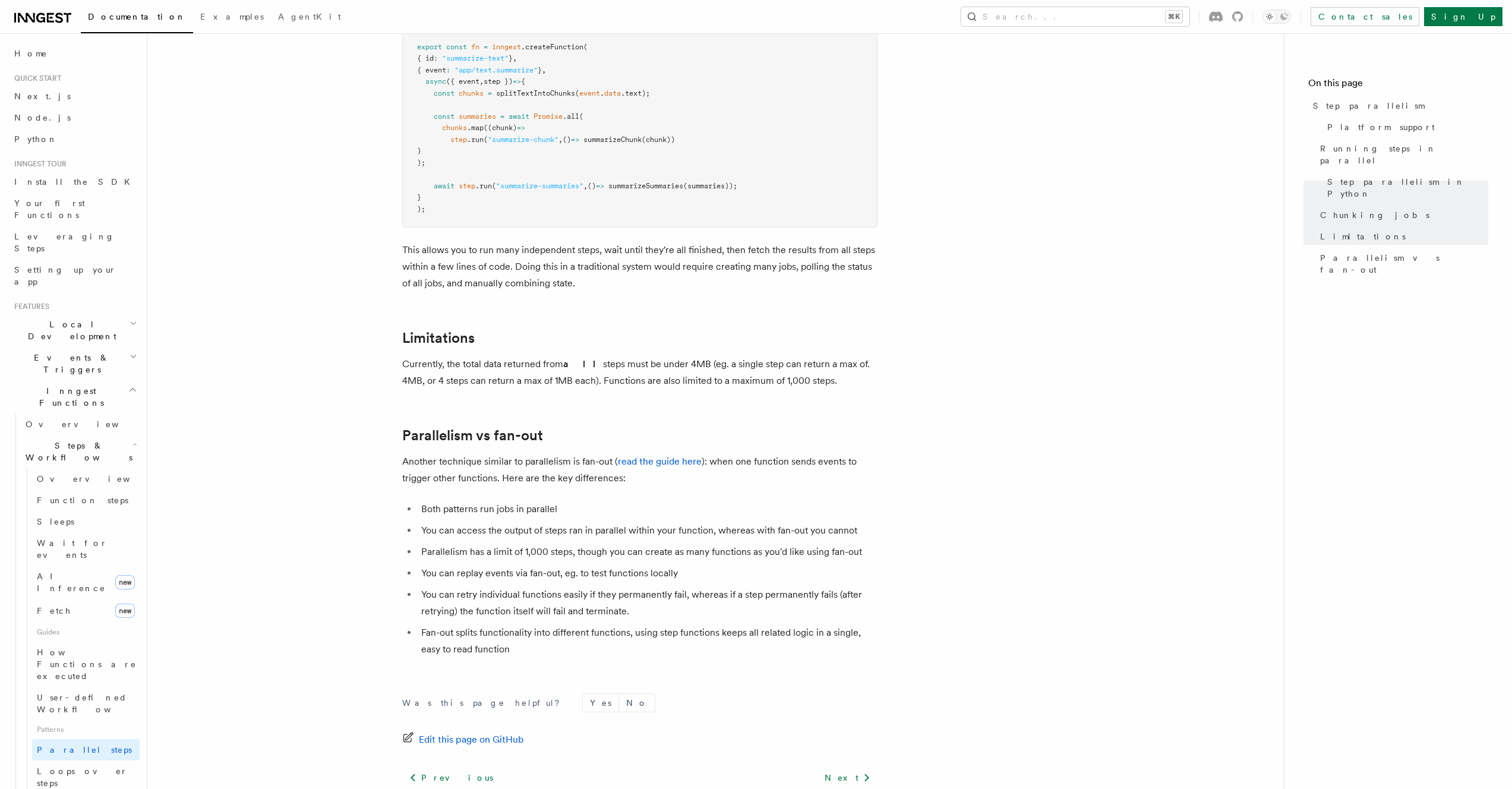
scroll to position [1897, 0]
